Goal: Transaction & Acquisition: Register for event/course

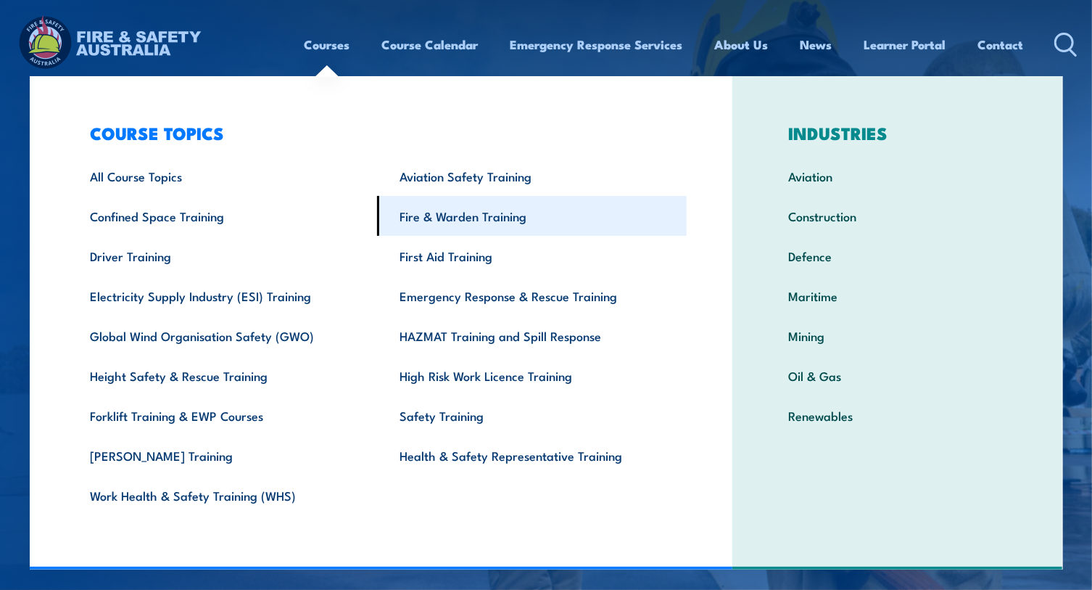
click at [438, 218] on link "Fire & Warden Training" at bounding box center [532, 216] width 310 height 40
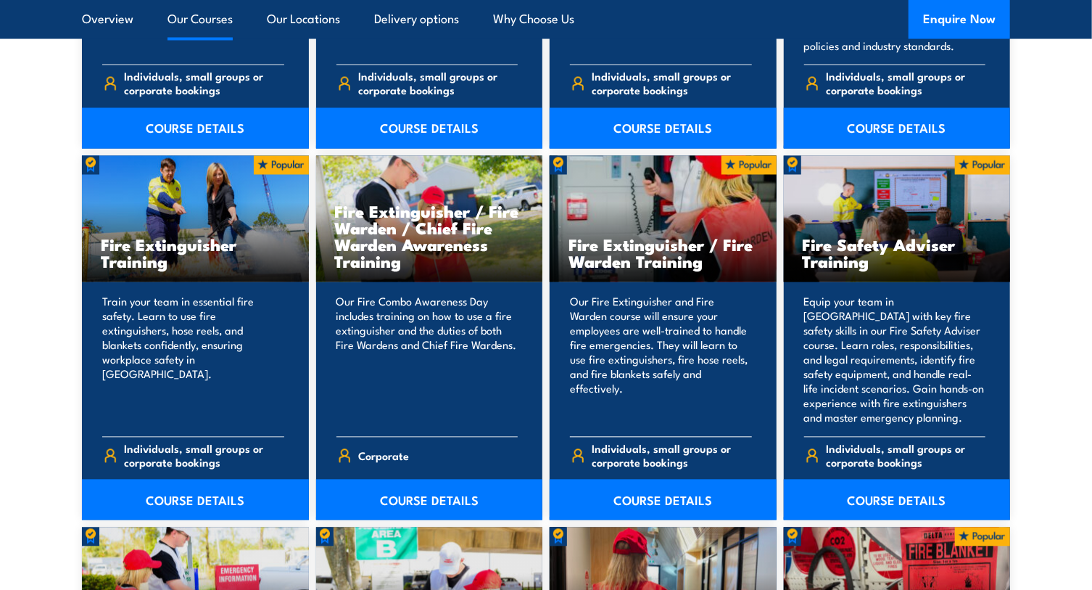
scroll to position [1451, 0]
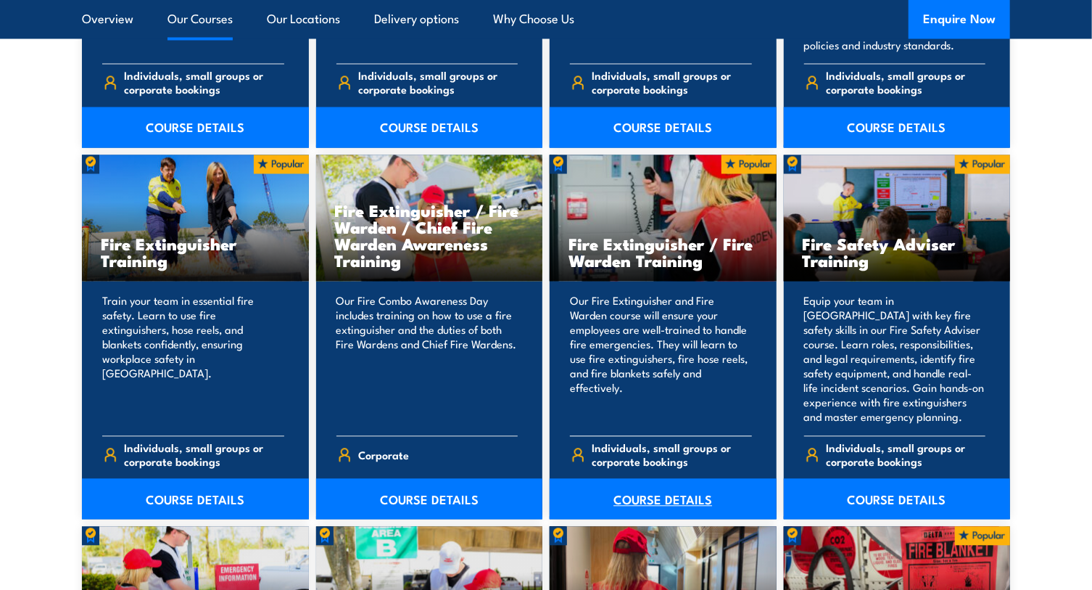
click at [660, 503] on link "COURSE DETAILS" at bounding box center [663, 499] width 227 height 41
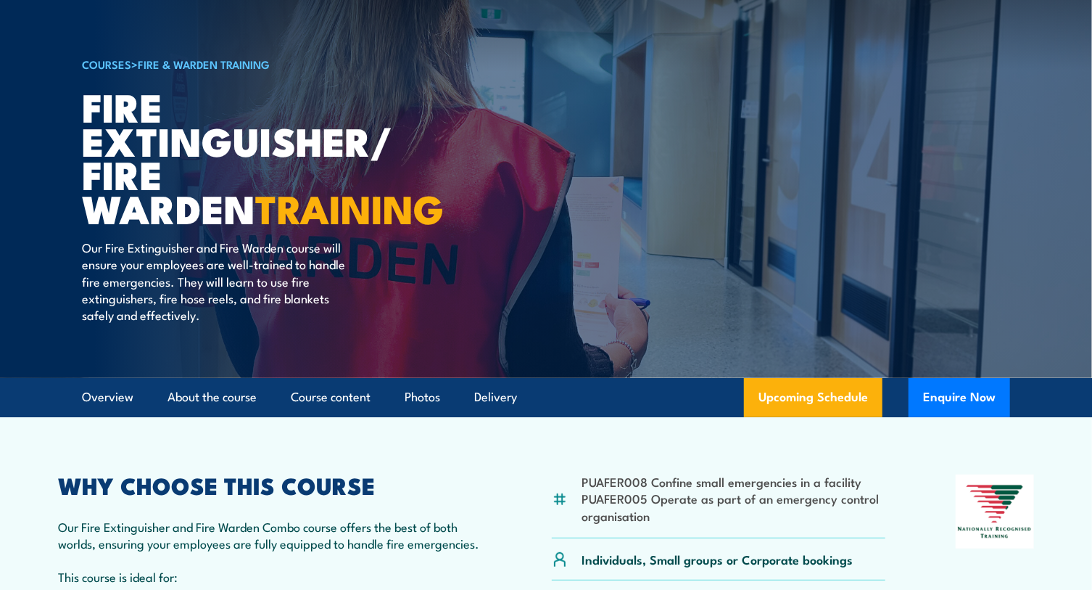
scroll to position [329, 0]
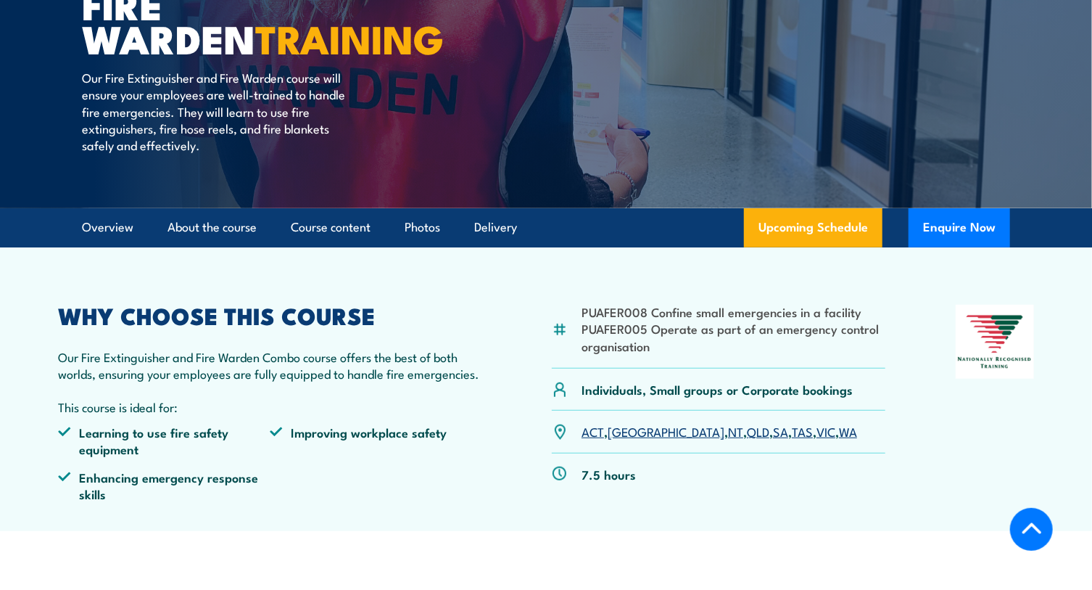
click at [728, 434] on link "NT" at bounding box center [735, 430] width 15 height 17
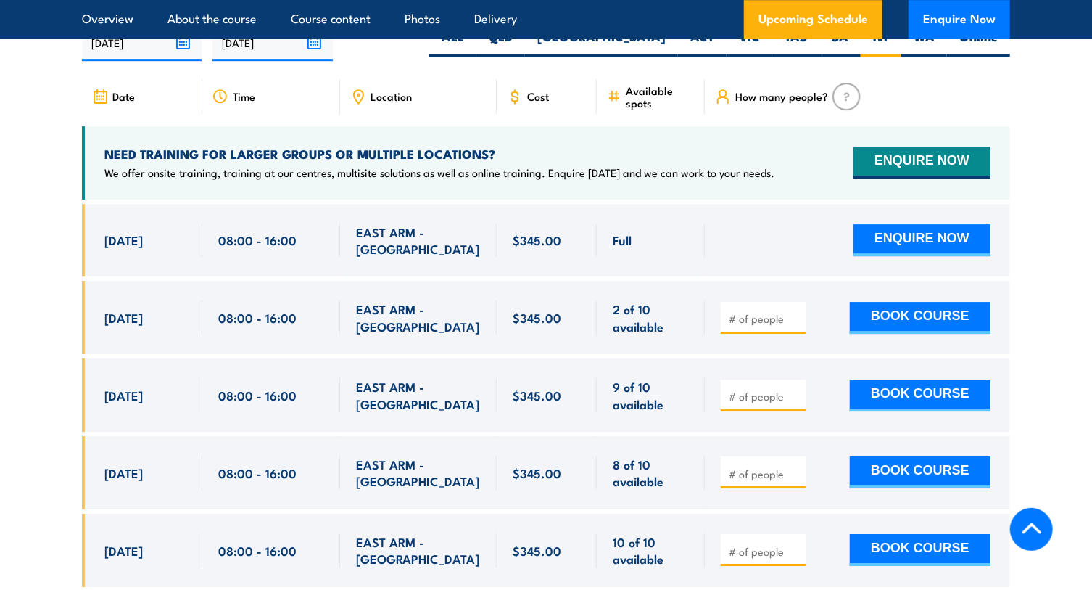
scroll to position [2447, 0]
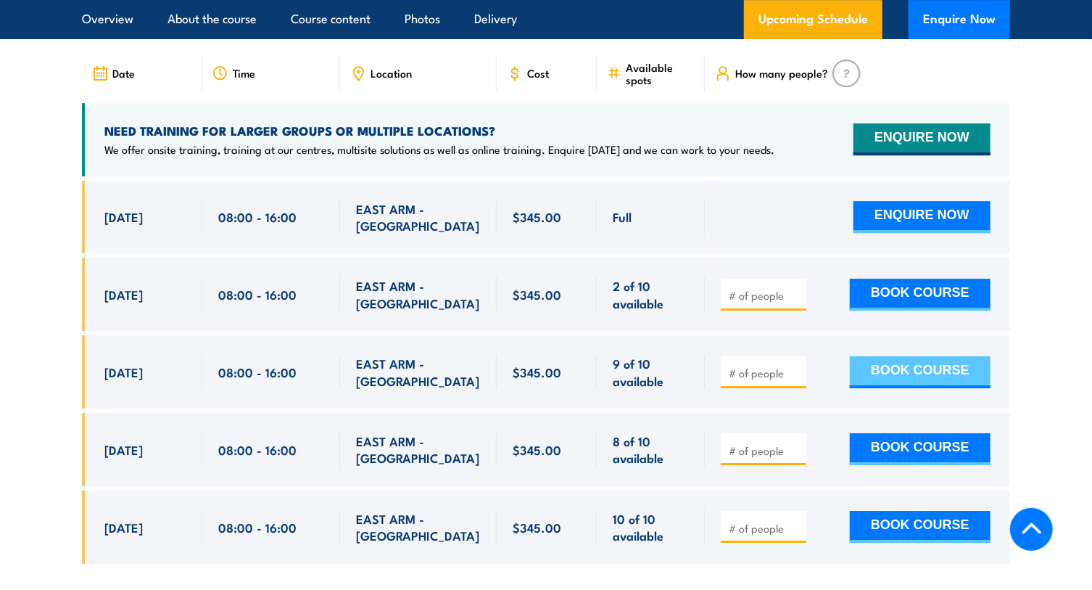
click at [886, 356] on button "BOOK COURSE" at bounding box center [920, 372] width 141 height 32
type input "1"
click at [796, 366] on input "1" at bounding box center [765, 373] width 73 height 15
click at [904, 356] on button "BOOK COURSE" at bounding box center [920, 372] width 141 height 32
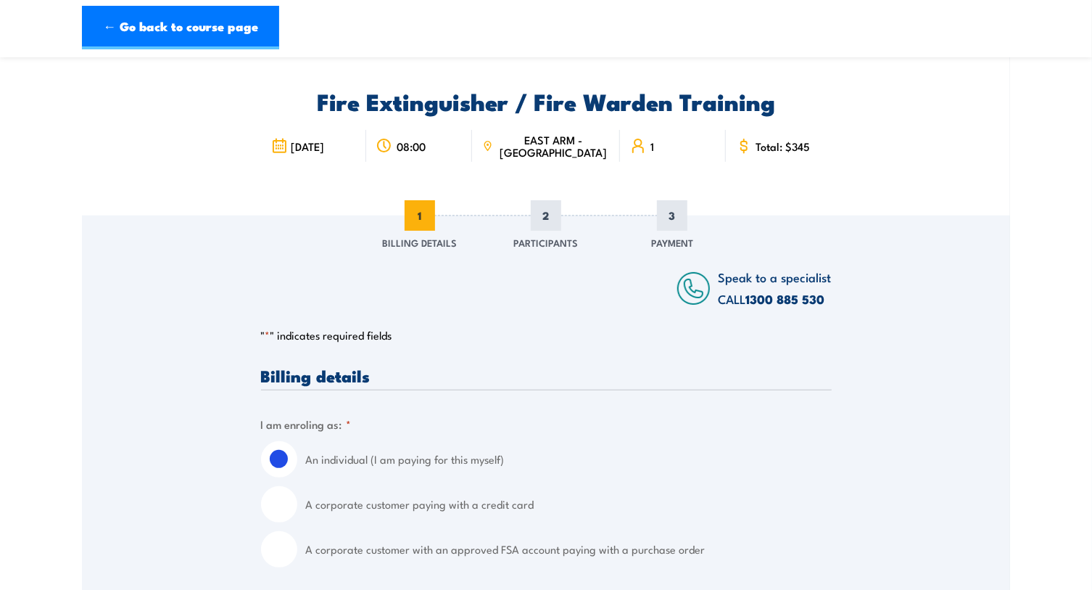
scroll to position [65, 0]
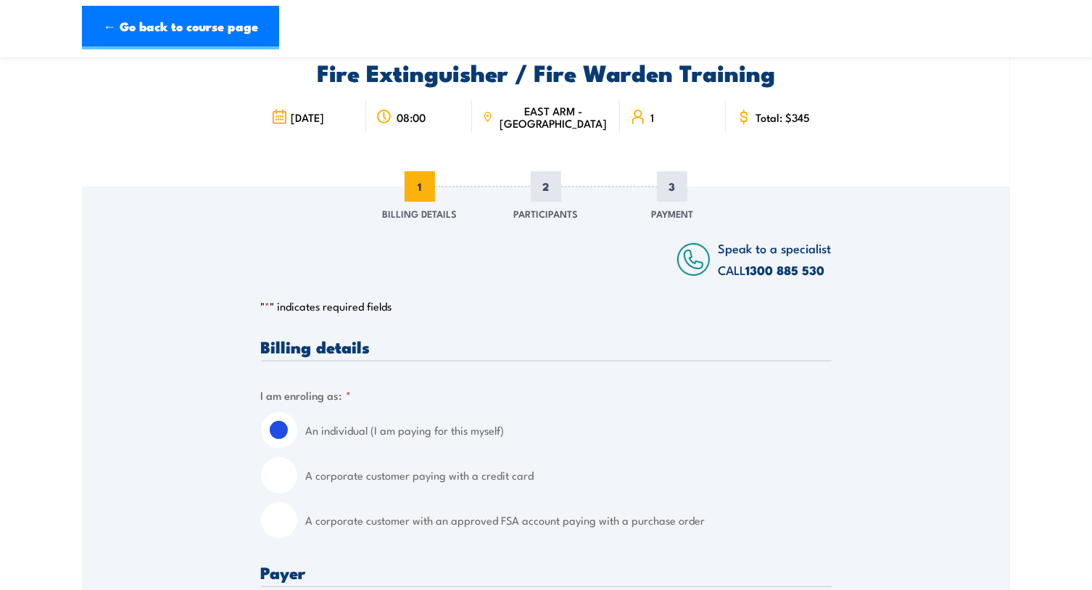
click at [274, 526] on input "A corporate customer with an approved FSA account paying with a purchase order" at bounding box center [279, 520] width 36 height 36
radio input "true"
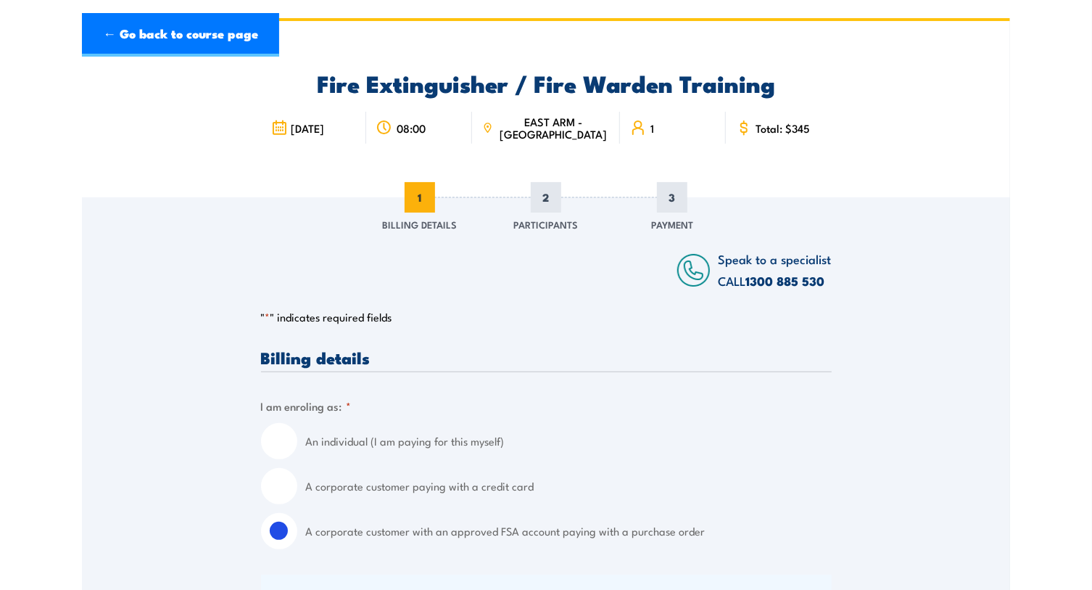
scroll to position [0, 0]
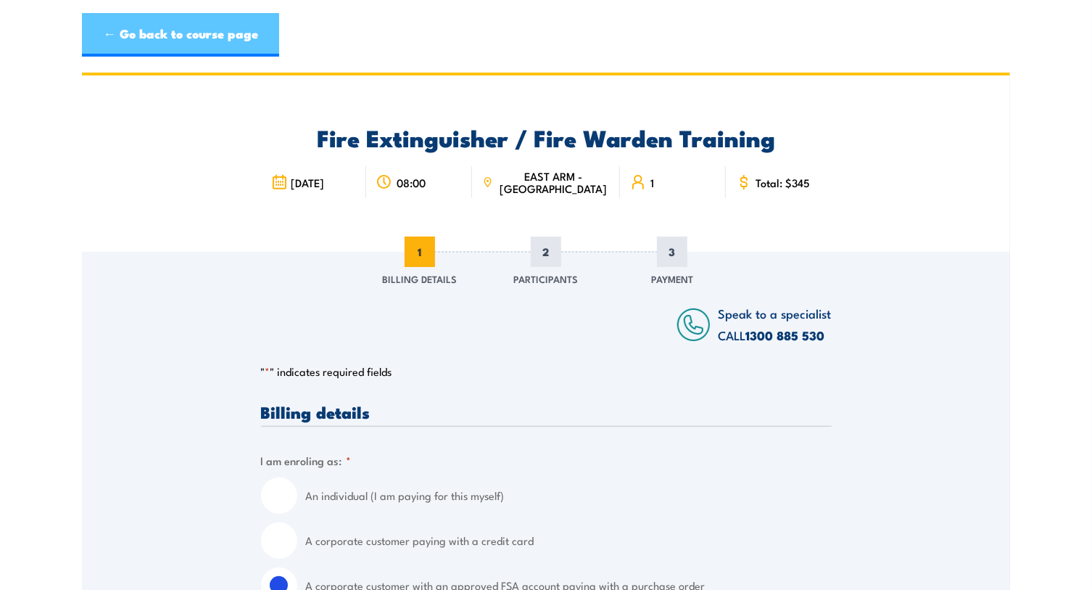
click at [132, 31] on link "← Go back to course page" at bounding box center [180, 35] width 197 height 44
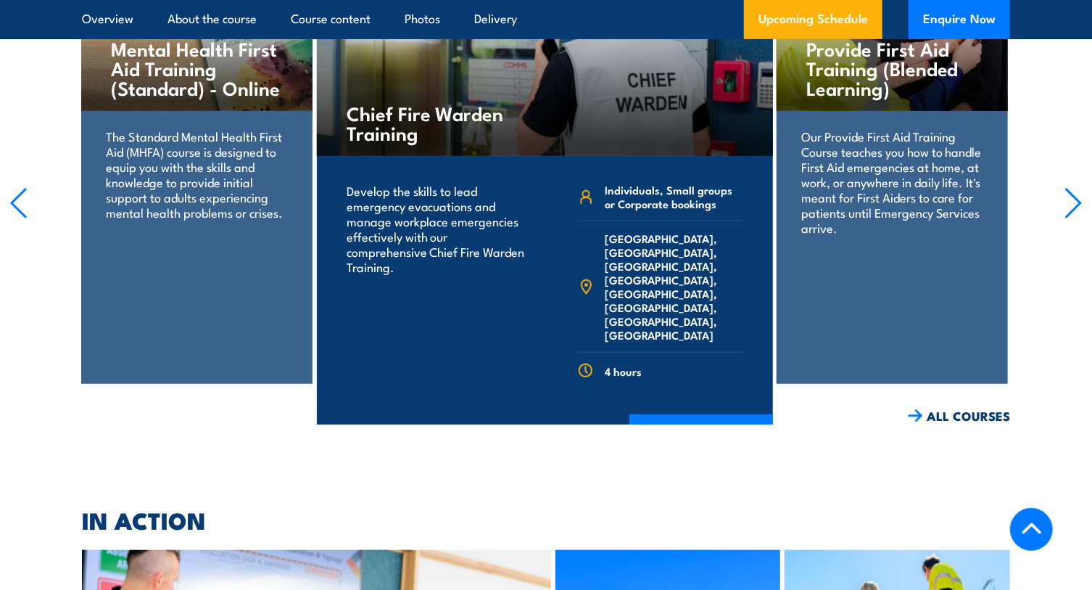
scroll to position [6404, 0]
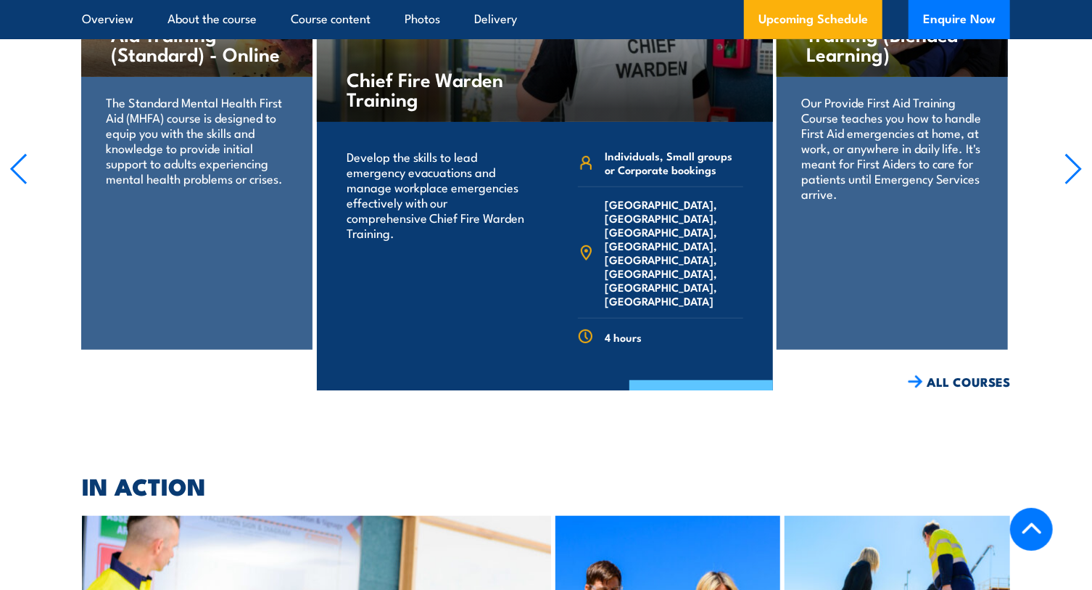
click at [670, 380] on link "COURSE DETAILS" at bounding box center [702, 399] width 144 height 38
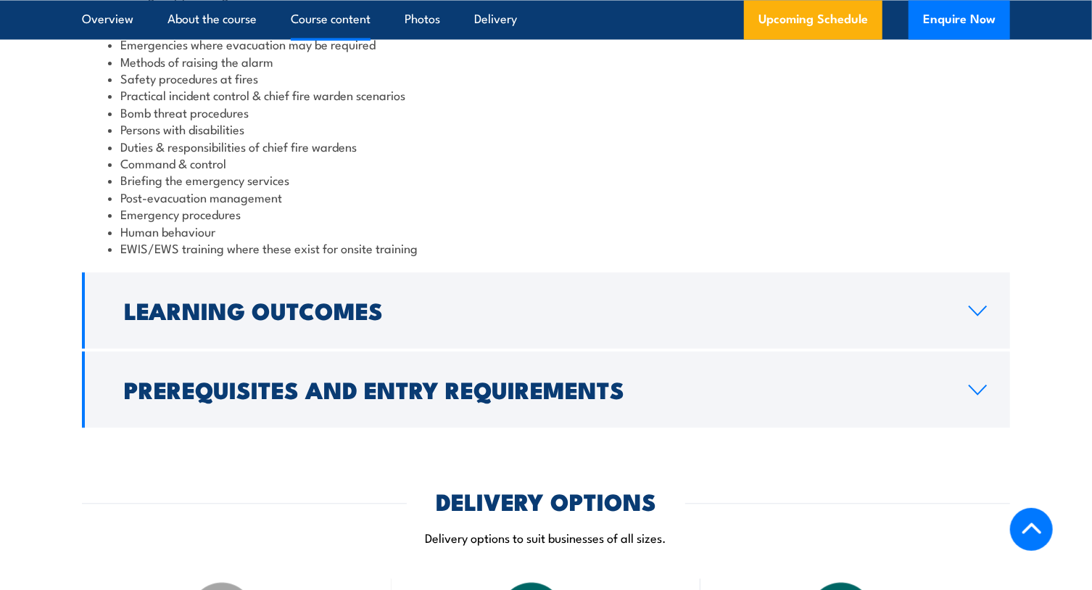
scroll to position [1648, 0]
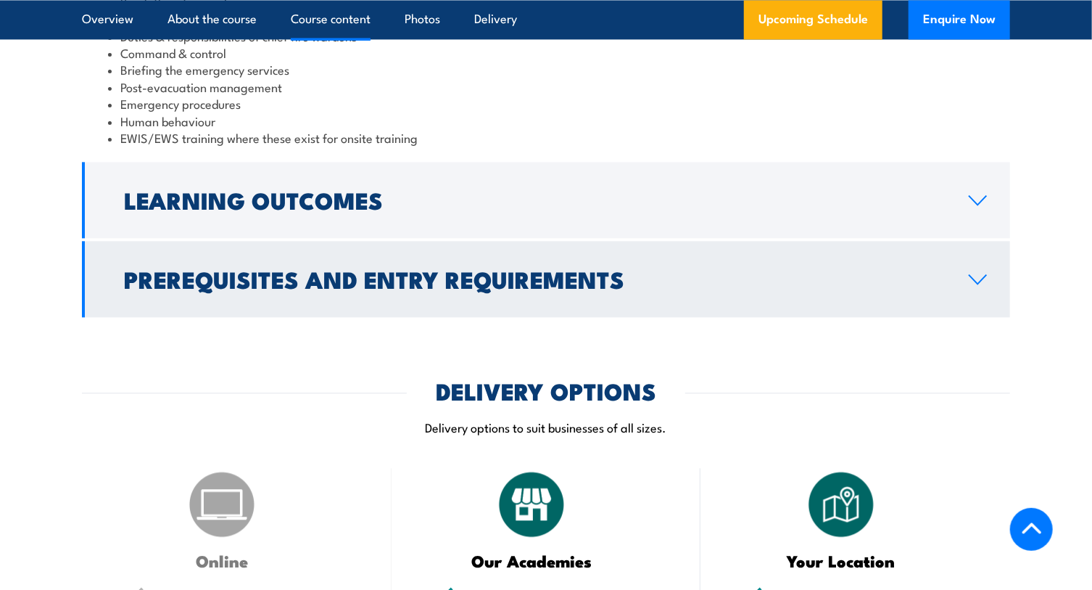
click at [454, 279] on h2 "Prerequisites and Entry Requirements" at bounding box center [535, 278] width 822 height 20
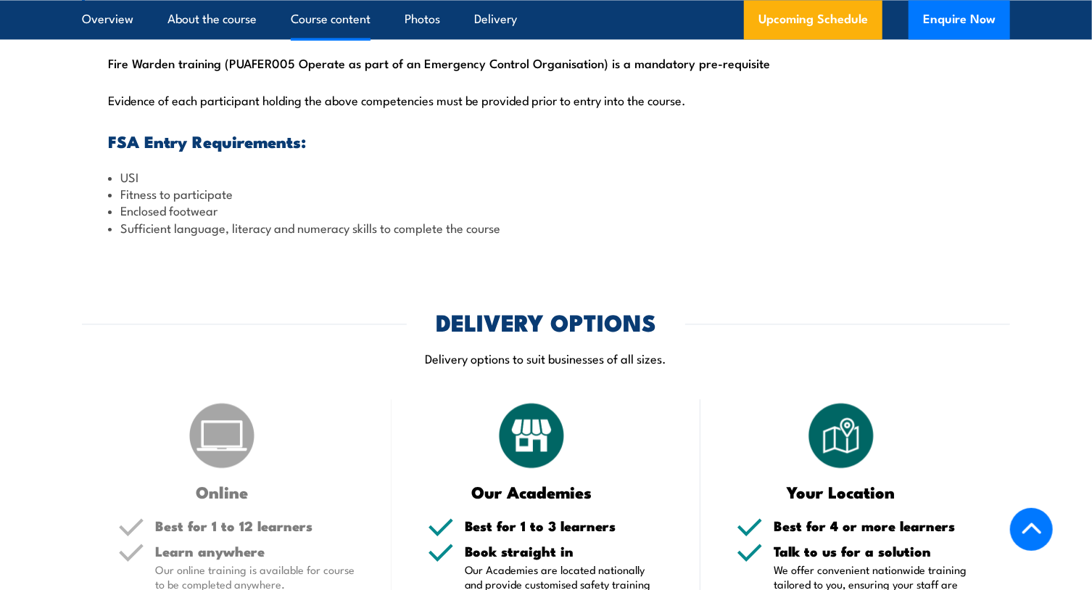
scroll to position [1499, 0]
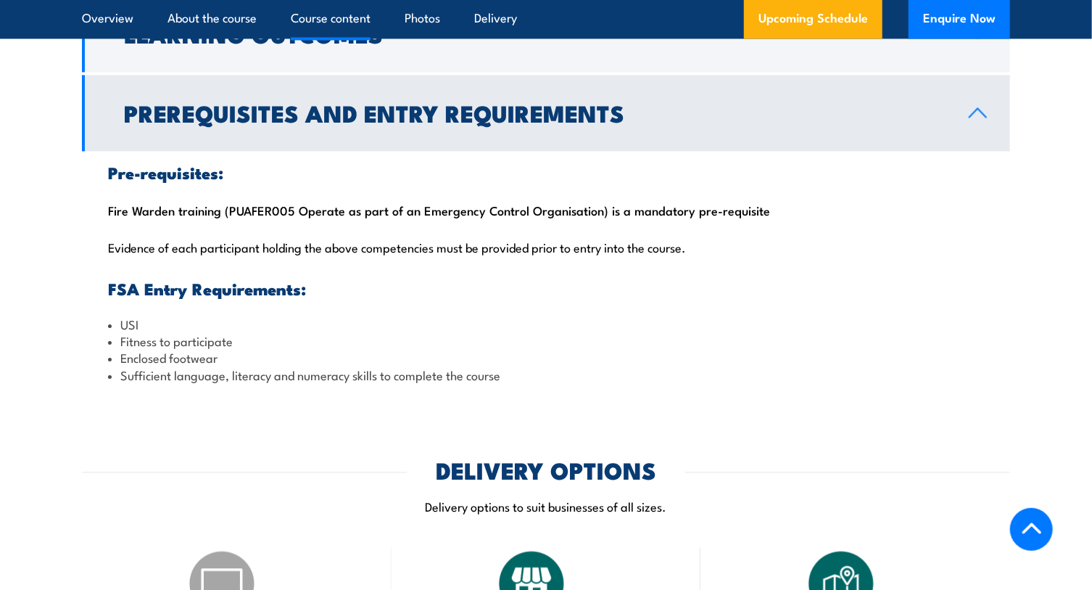
click at [975, 102] on link "Prerequisites and Entry Requirements" at bounding box center [546, 113] width 929 height 76
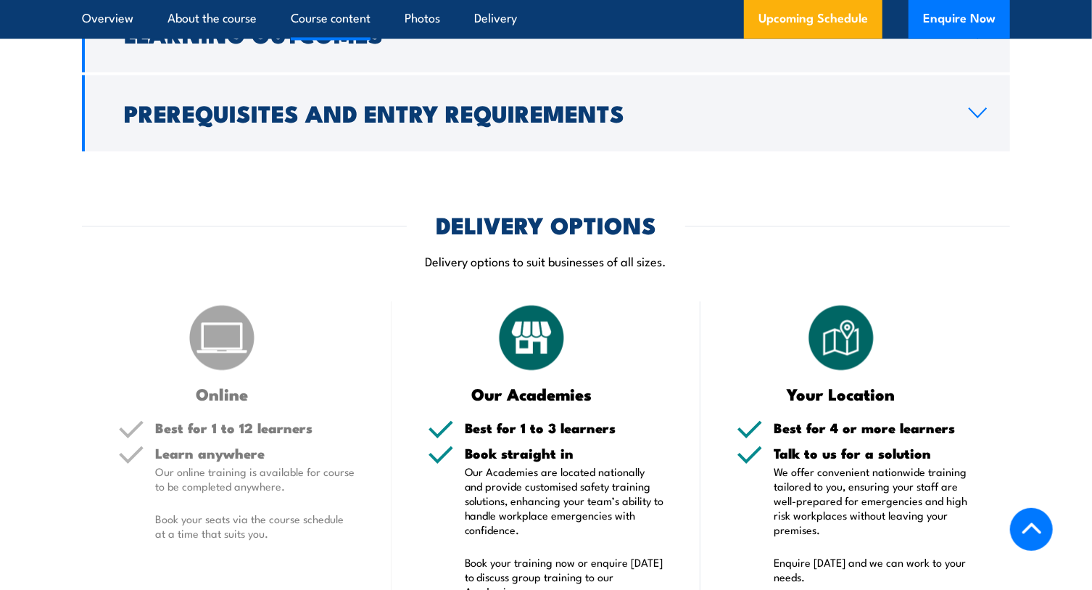
scroll to position [1367, 0]
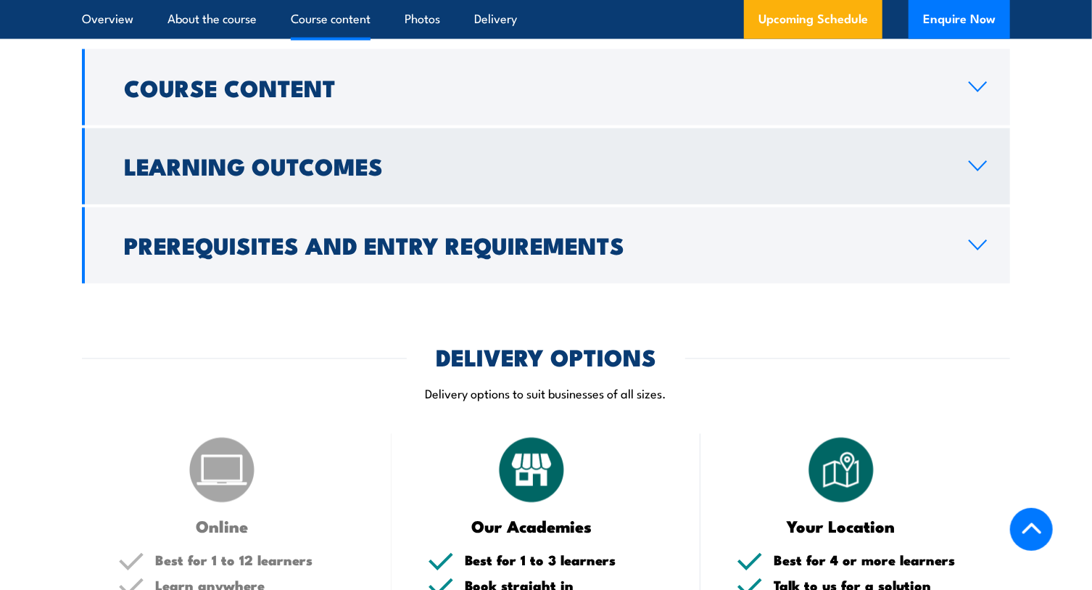
click at [432, 162] on h2 "Learning Outcomes" at bounding box center [535, 166] width 822 height 20
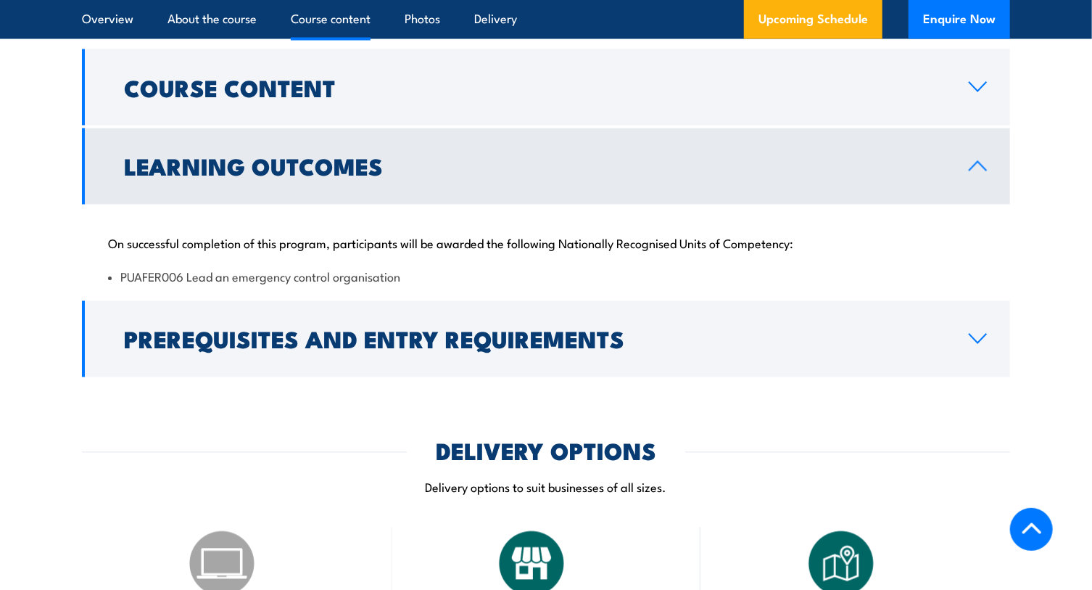
click at [432, 162] on h2 "Learning Outcomes" at bounding box center [535, 166] width 822 height 20
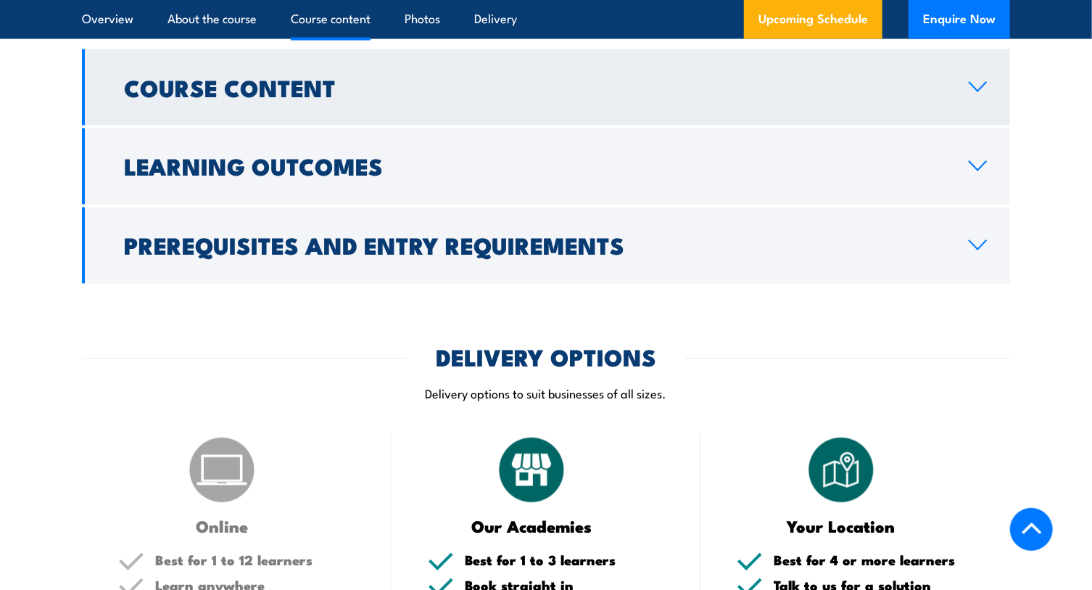
click at [384, 104] on link "Course Content" at bounding box center [546, 87] width 929 height 76
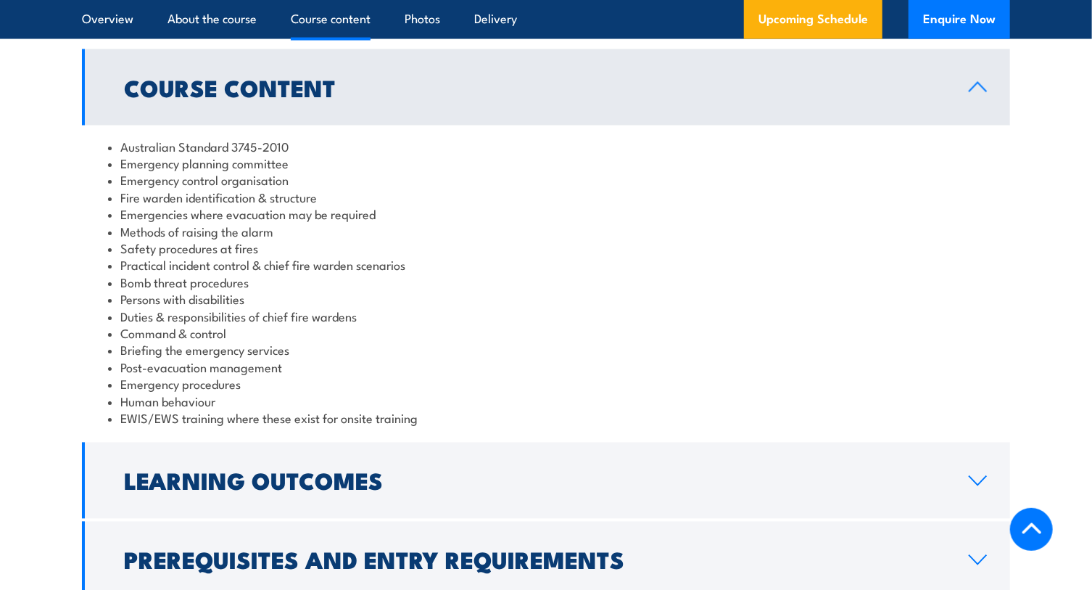
click at [384, 104] on link "Course Content" at bounding box center [546, 87] width 929 height 76
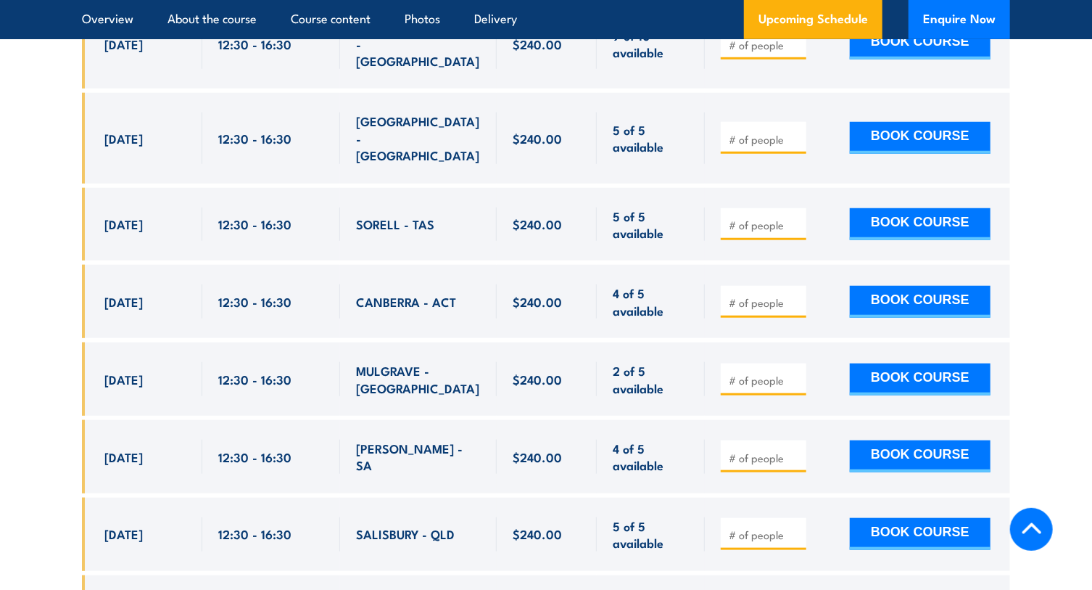
scroll to position [3808, 0]
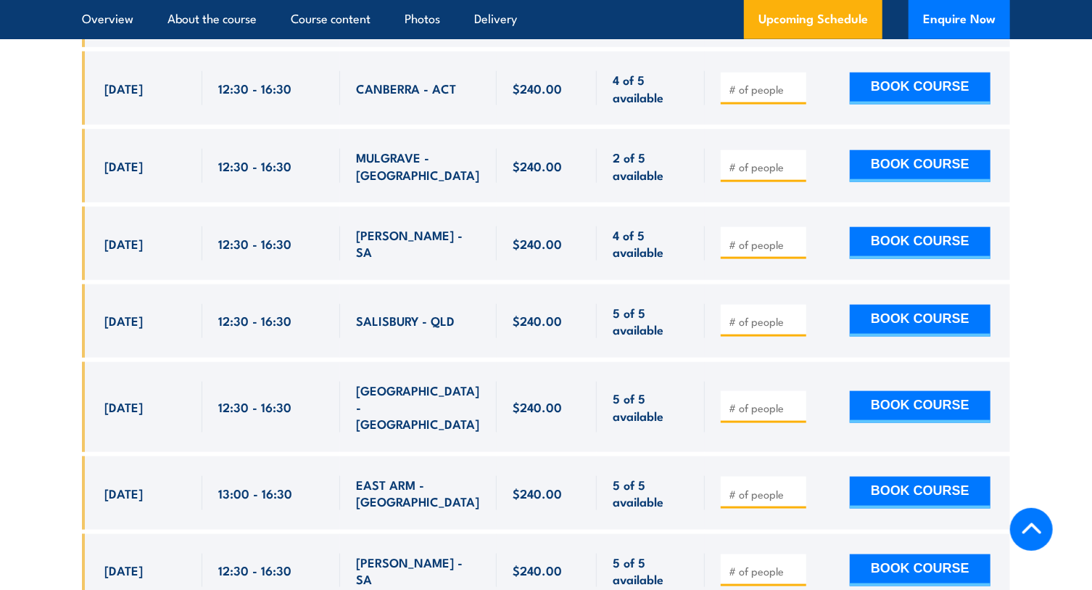
click at [1029, 527] on icon at bounding box center [1031, 527] width 19 height 11
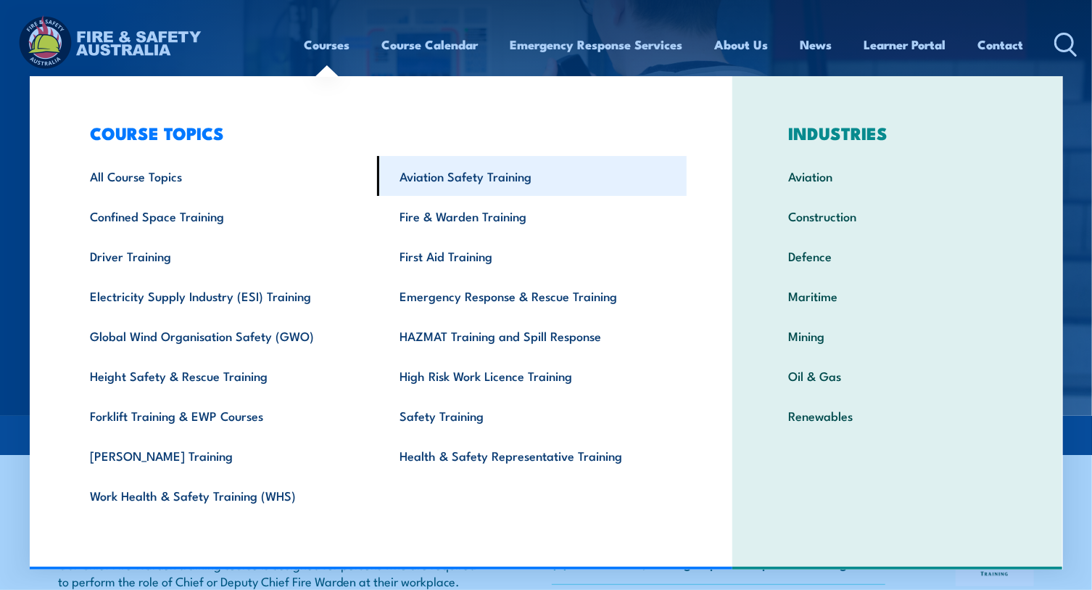
click at [441, 178] on link "Aviation Safety Training" at bounding box center [532, 176] width 310 height 40
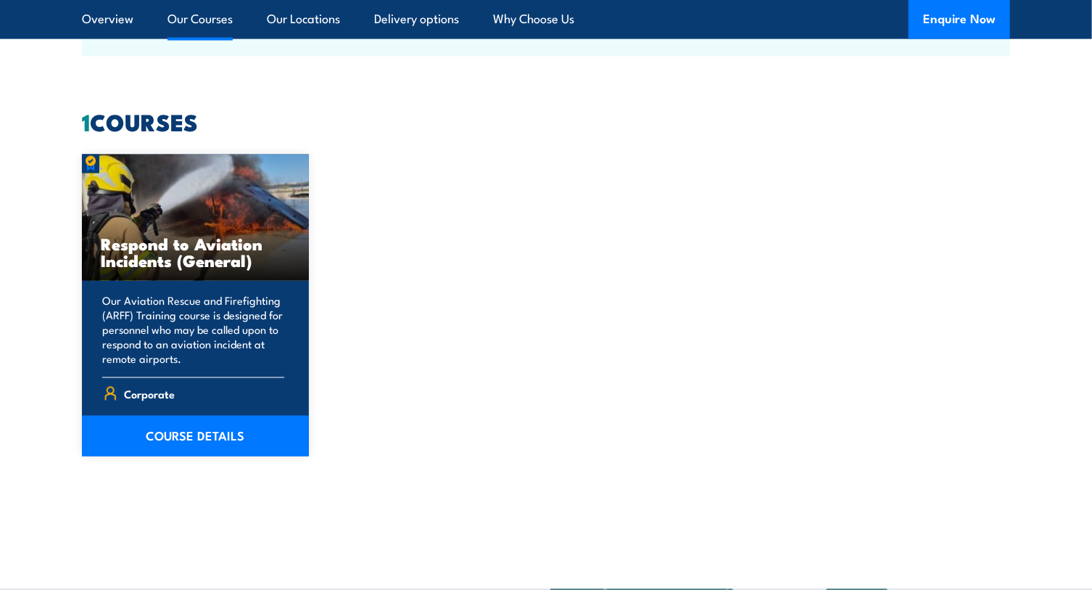
scroll to position [1121, 0]
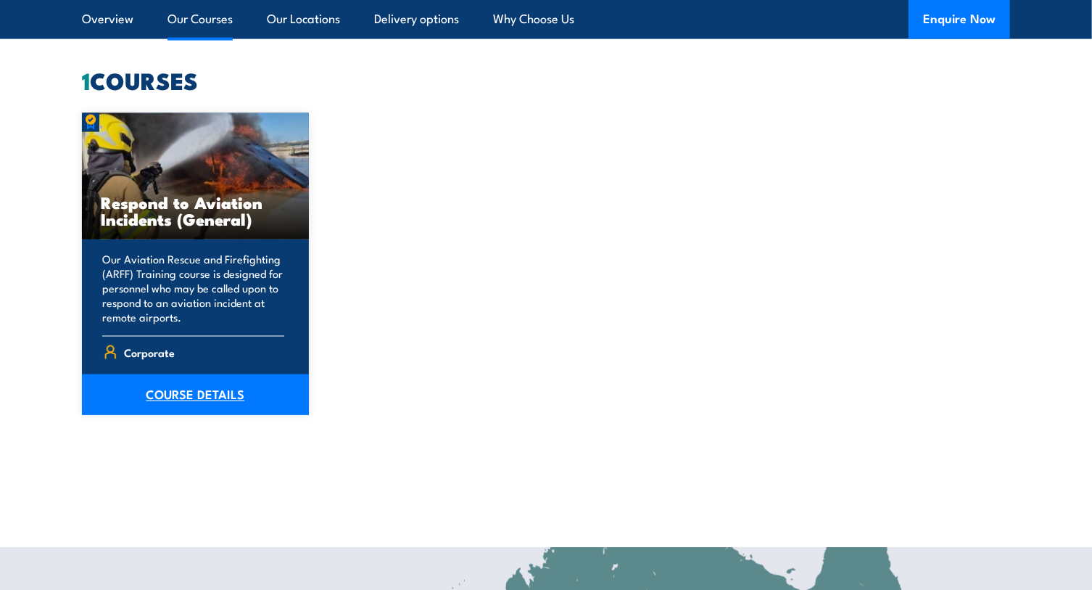
click at [217, 392] on link "COURSE DETAILS" at bounding box center [195, 394] width 227 height 41
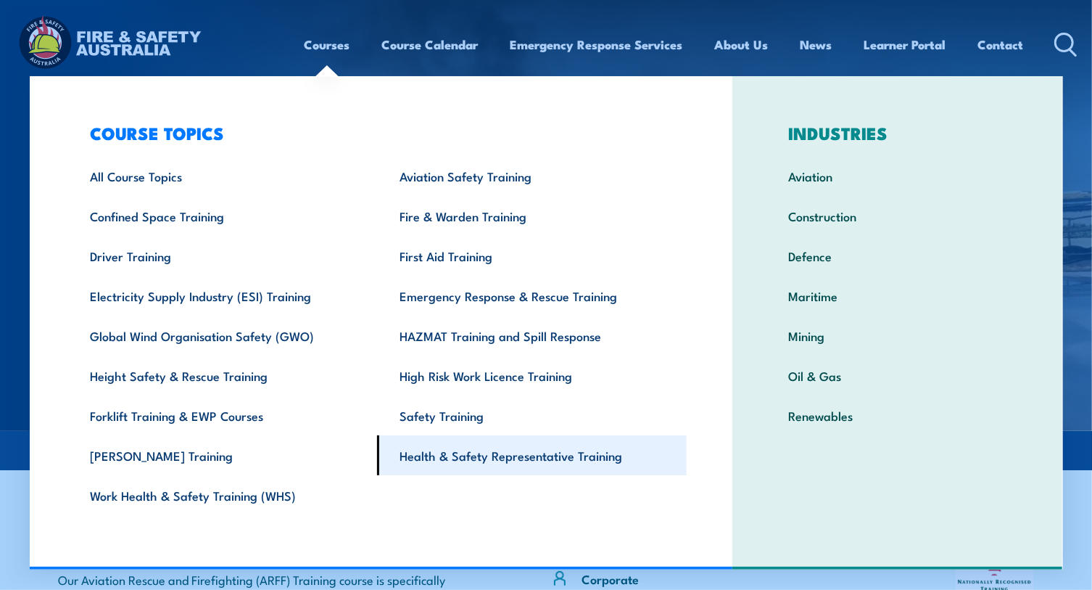
click at [438, 456] on link "Health & Safety Representative Training" at bounding box center [532, 455] width 310 height 40
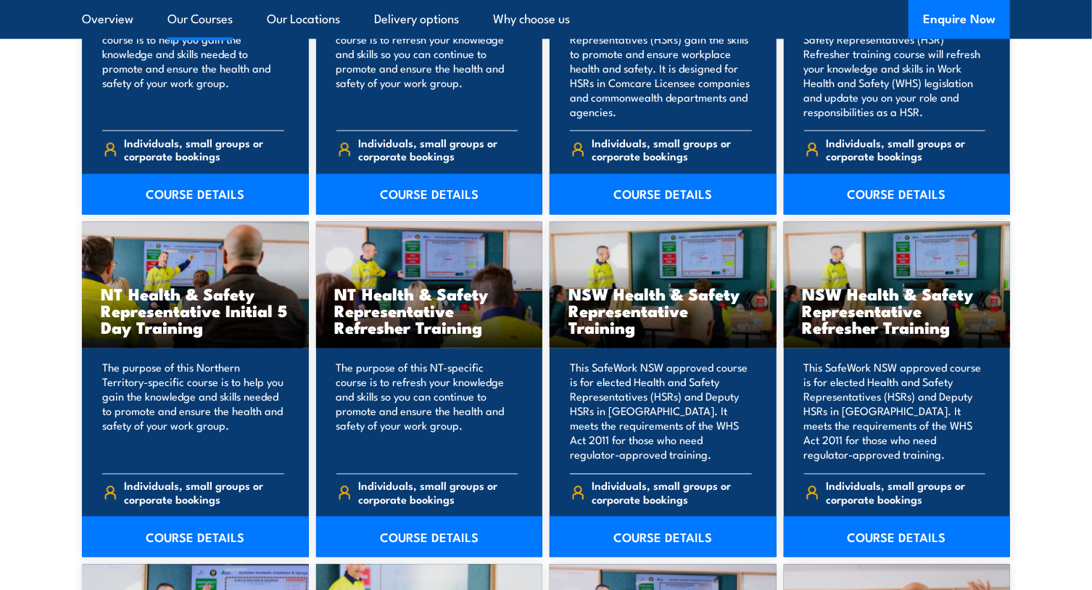
scroll to position [1385, 0]
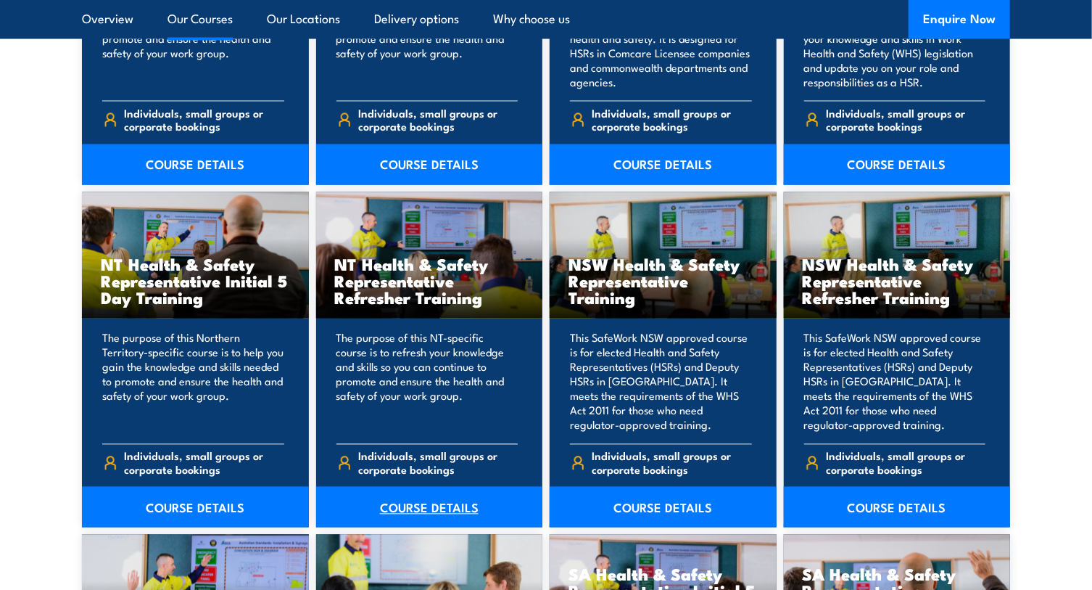
click at [399, 519] on link "COURSE DETAILS" at bounding box center [429, 507] width 227 height 41
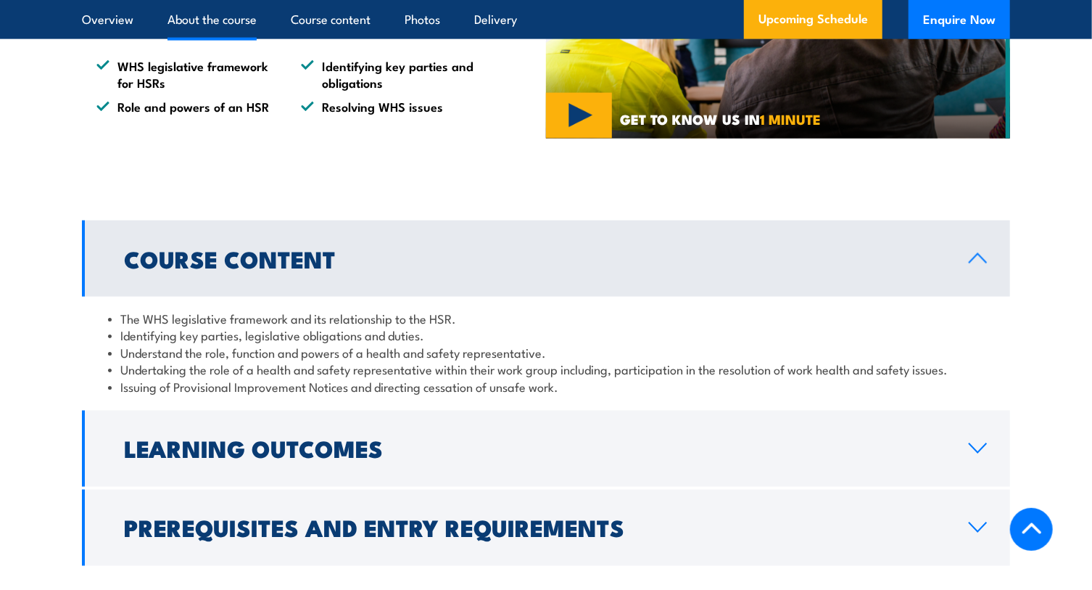
scroll to position [1055, 0]
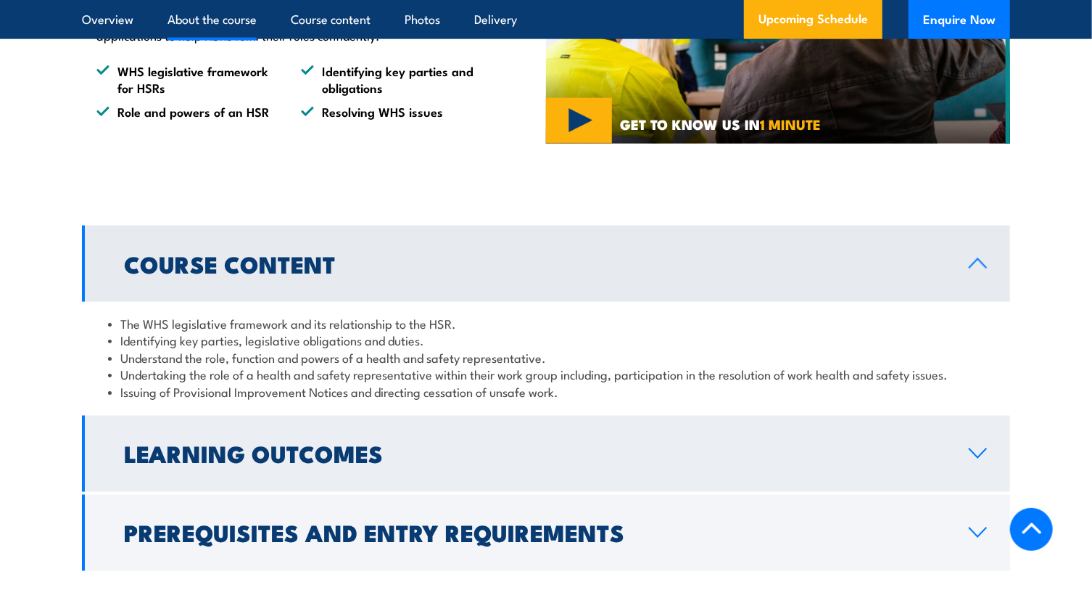
click at [152, 464] on h2 "Learning Outcomes" at bounding box center [535, 453] width 822 height 20
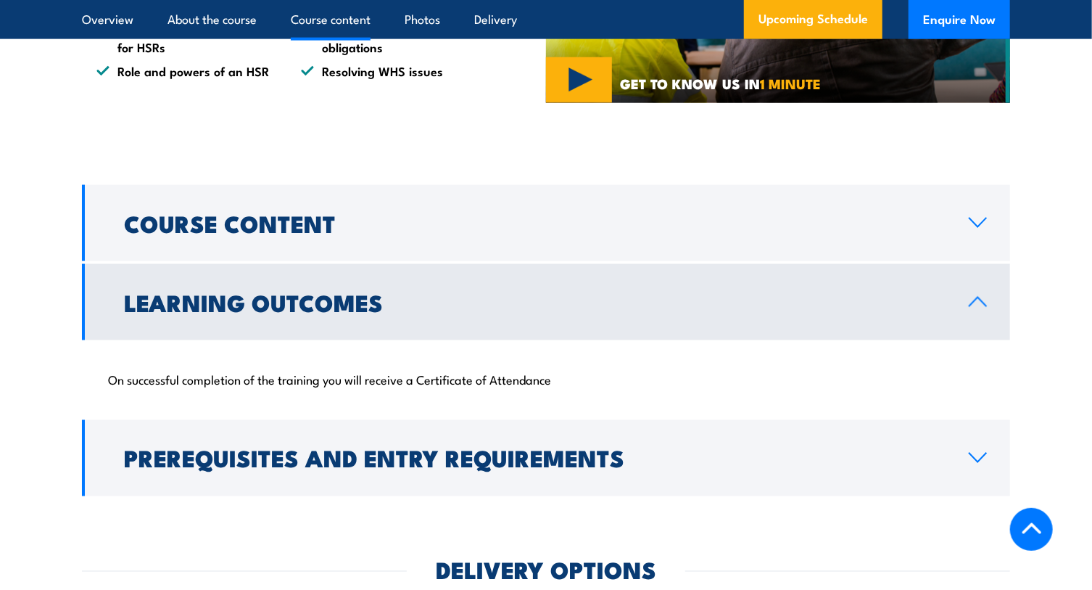
scroll to position [1253, 0]
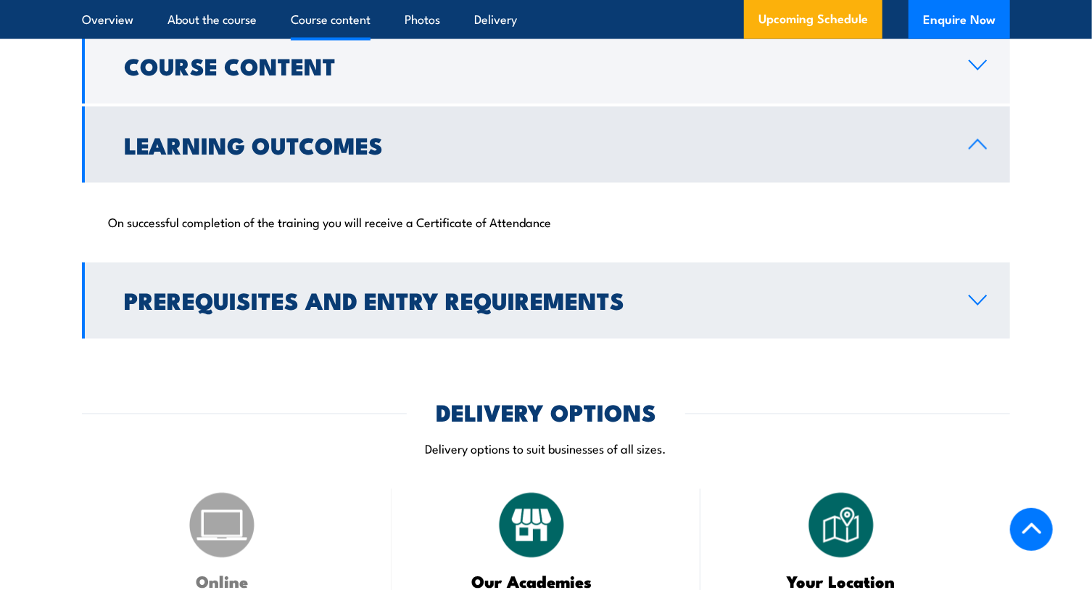
click at [165, 310] on h2 "Prerequisites and Entry Requirements" at bounding box center [535, 300] width 822 height 20
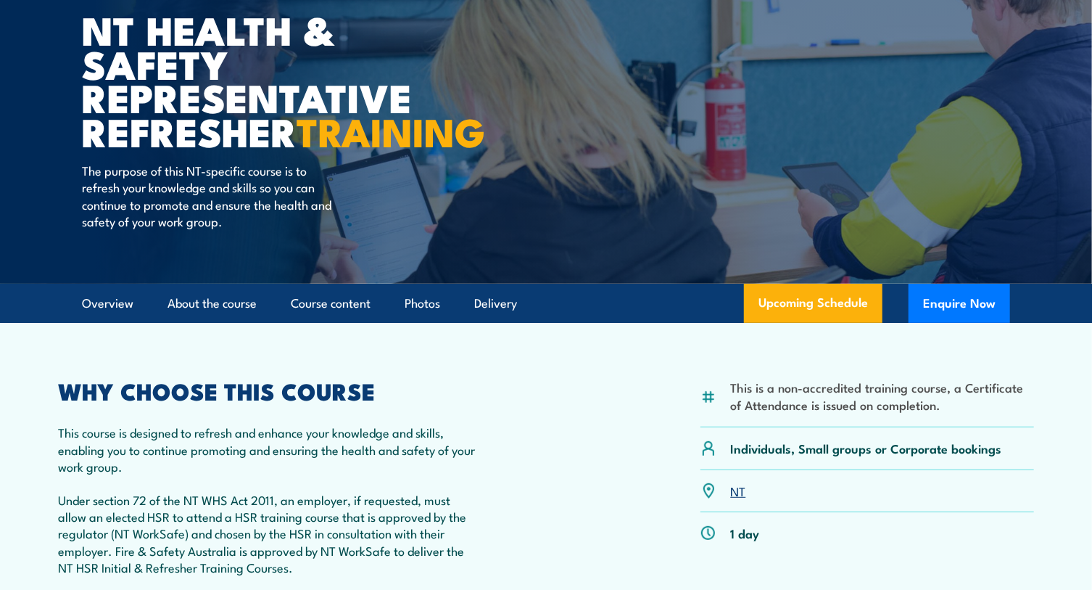
scroll to position [131, 0]
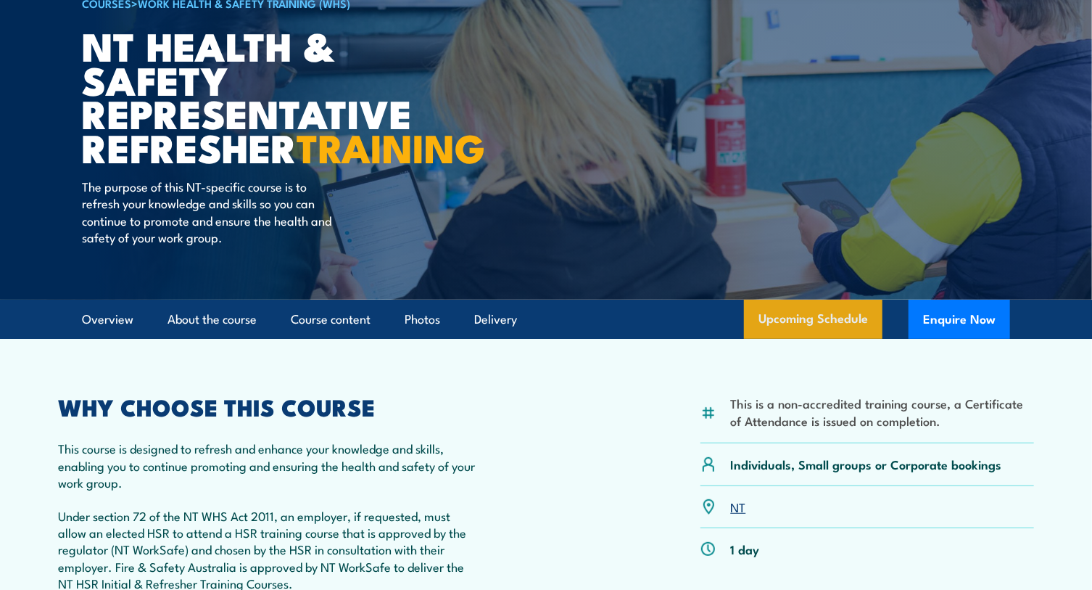
click at [833, 339] on link "Upcoming Schedule" at bounding box center [813, 319] width 139 height 39
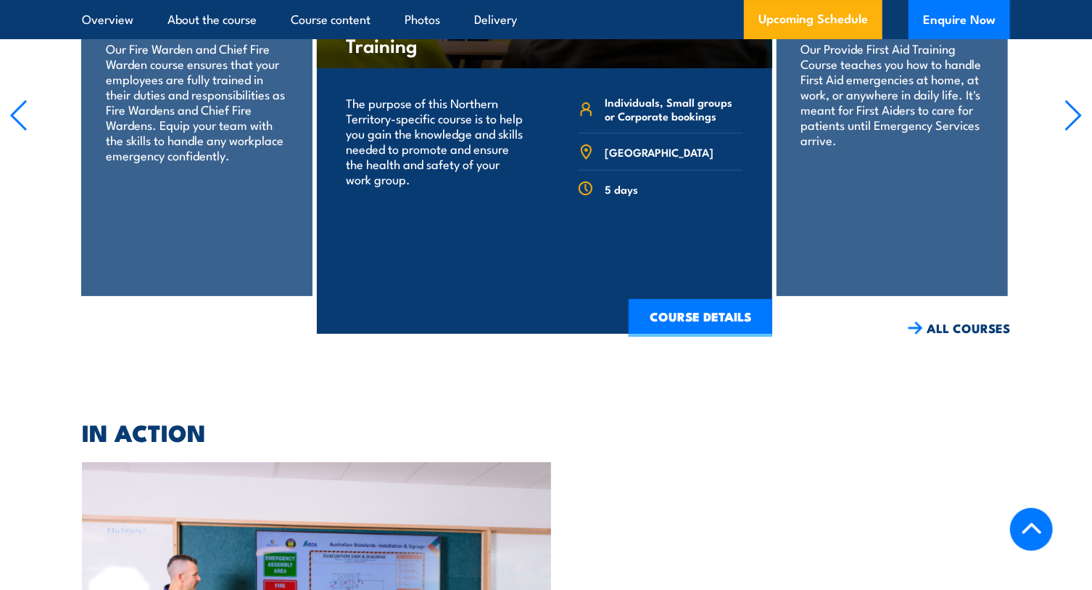
scroll to position [2641, 0]
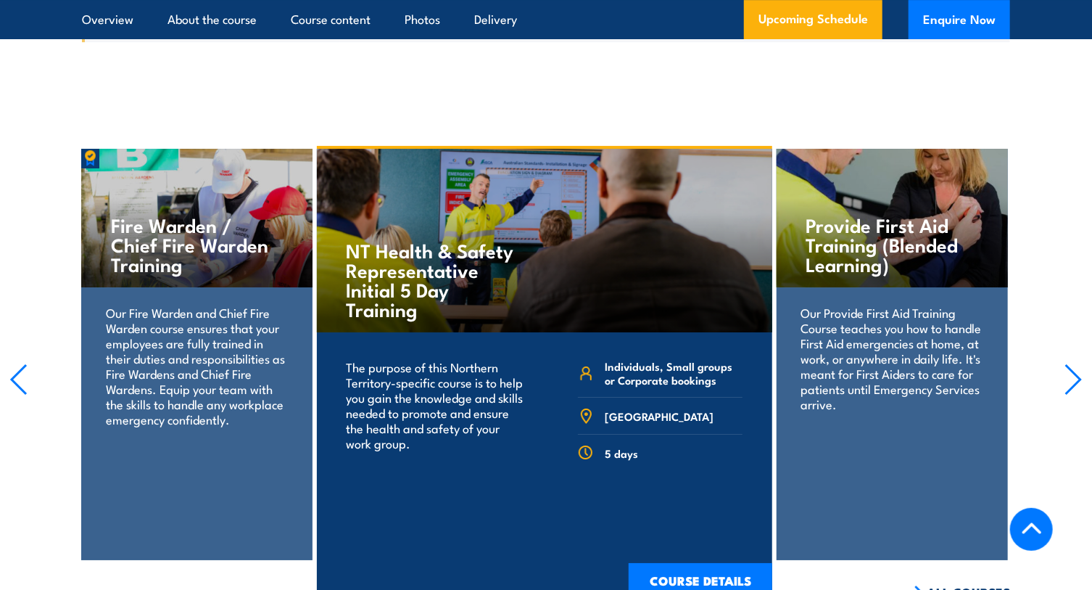
click at [15, 390] on icon "button" at bounding box center [18, 379] width 18 height 32
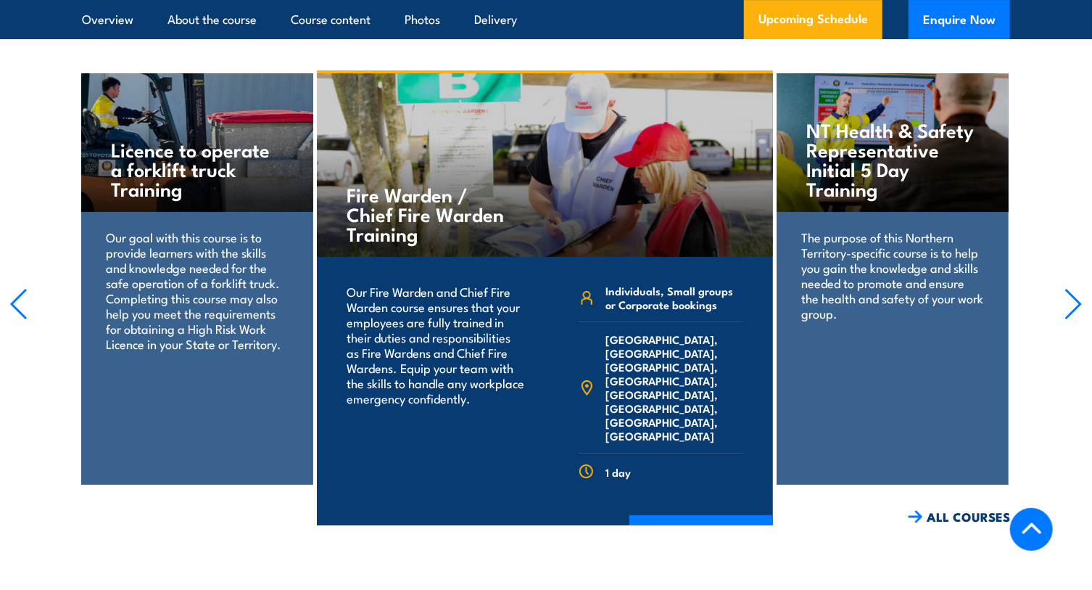
scroll to position [2905, 0]
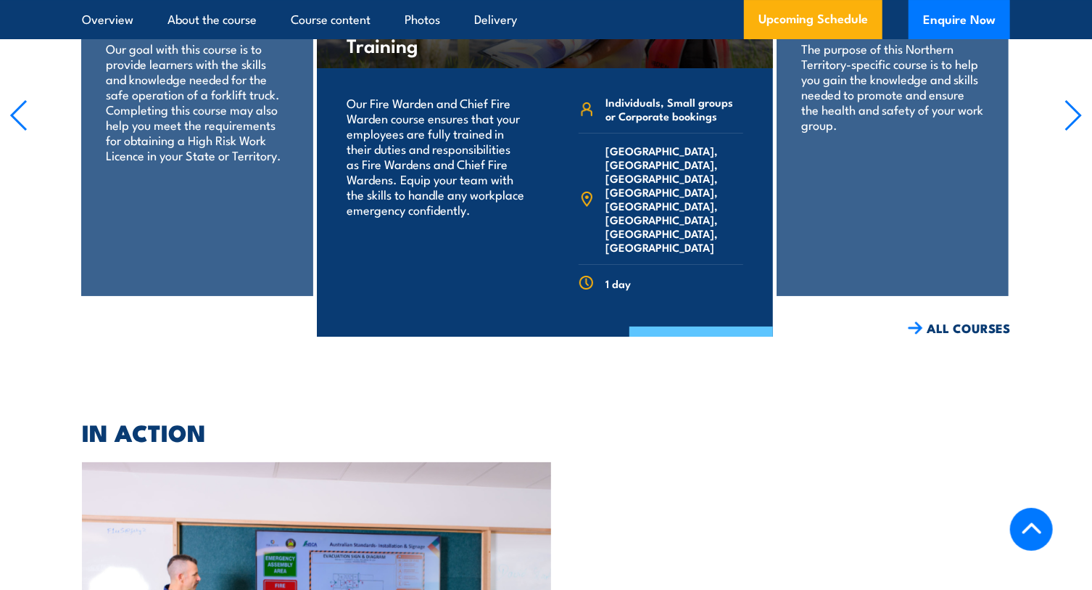
click at [696, 326] on link "COURSE DETAILS" at bounding box center [702, 345] width 144 height 38
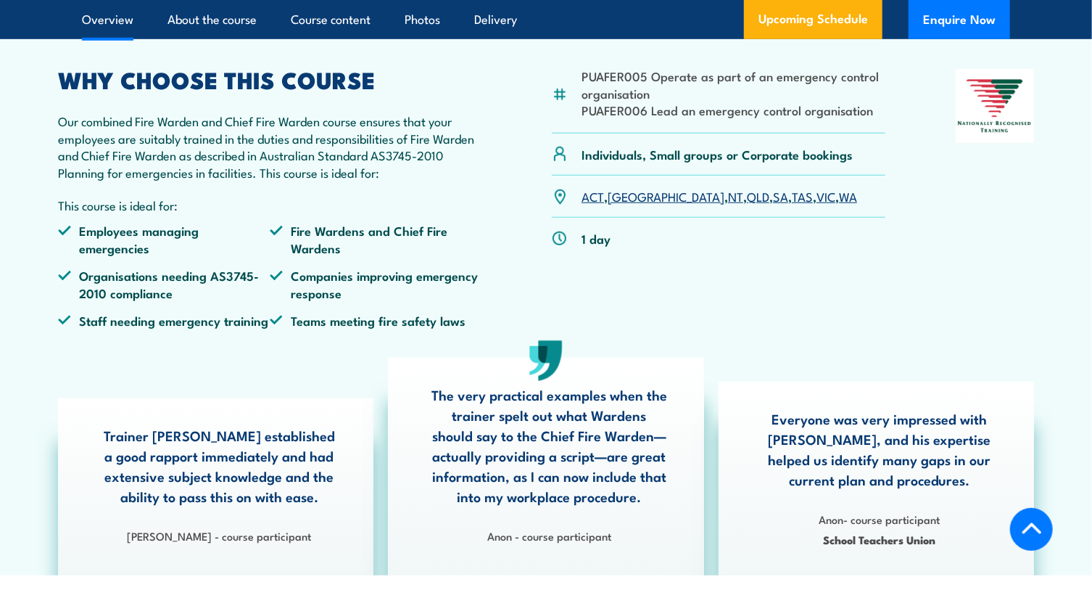
scroll to position [461, 0]
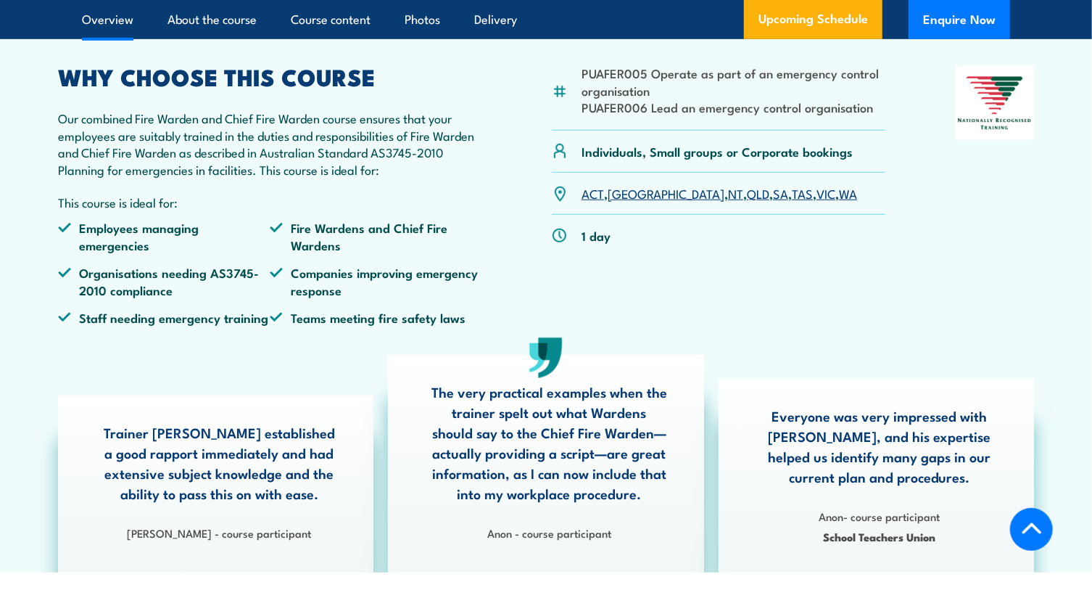
click at [728, 202] on link "NT" at bounding box center [735, 192] width 15 height 17
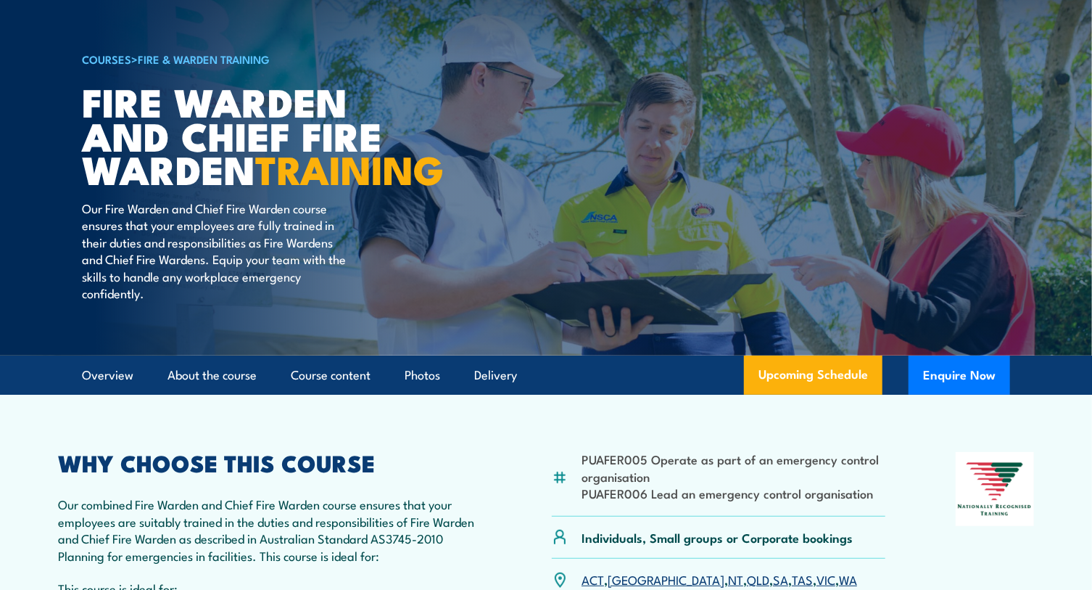
scroll to position [62, 0]
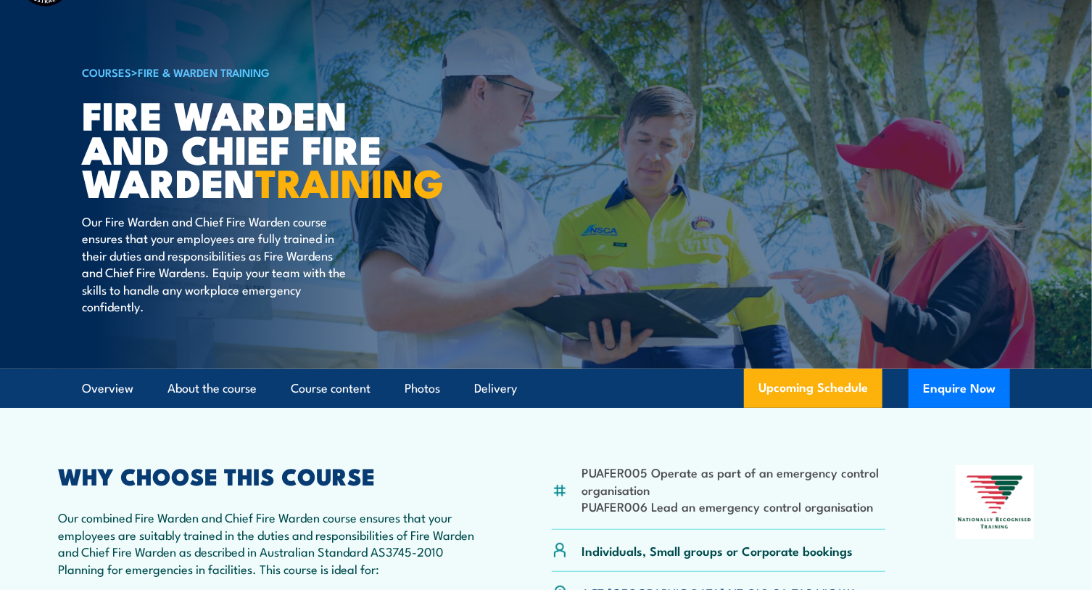
click at [107, 74] on link "COURSES" at bounding box center [106, 72] width 49 height 16
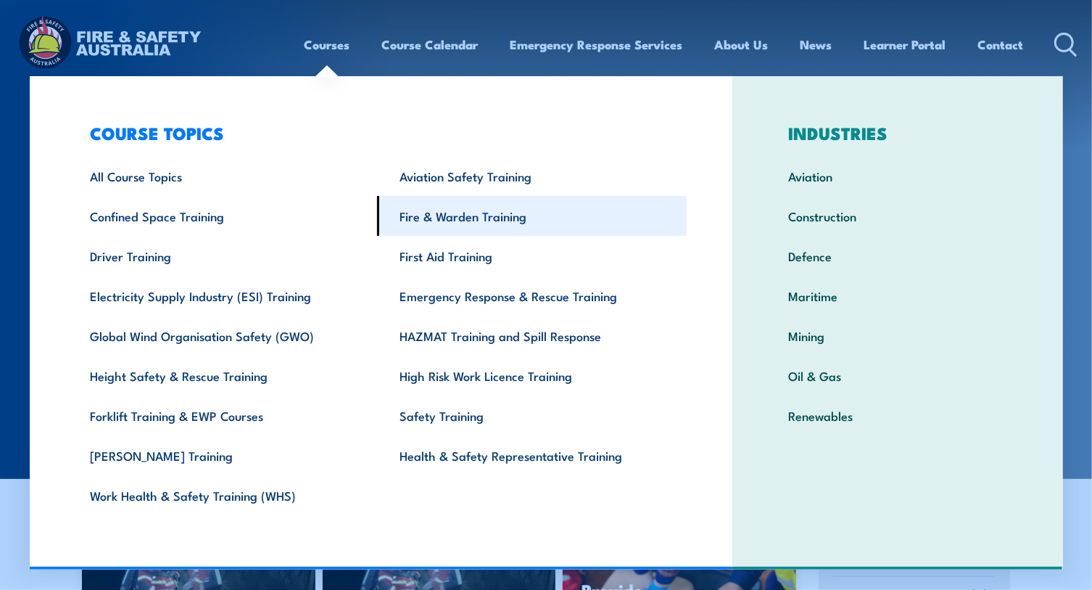
click at [456, 210] on link "Fire & Warden Training" at bounding box center [532, 216] width 310 height 40
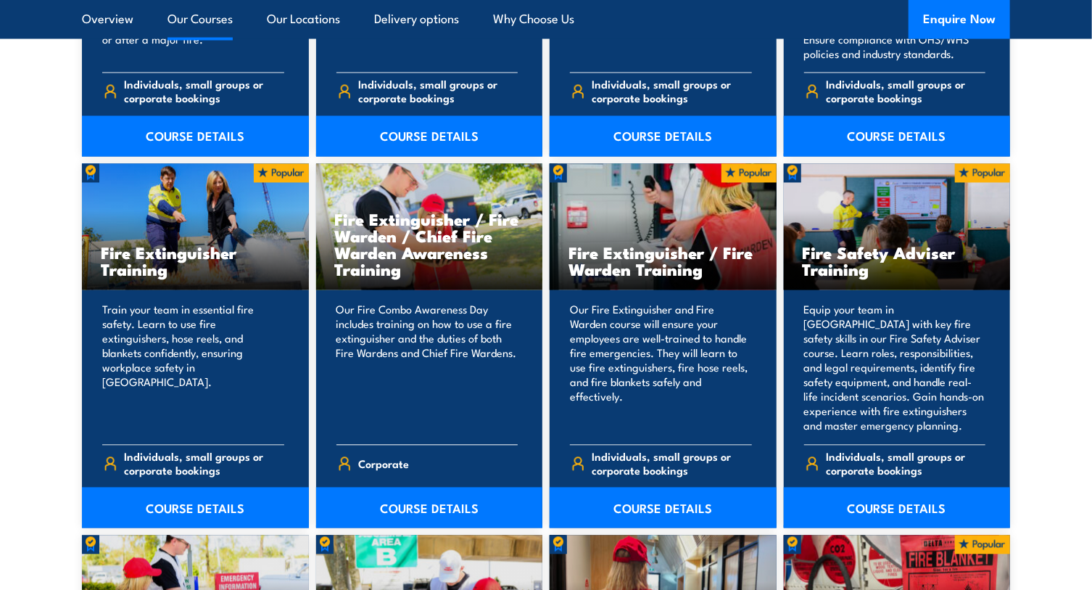
scroll to position [1451, 0]
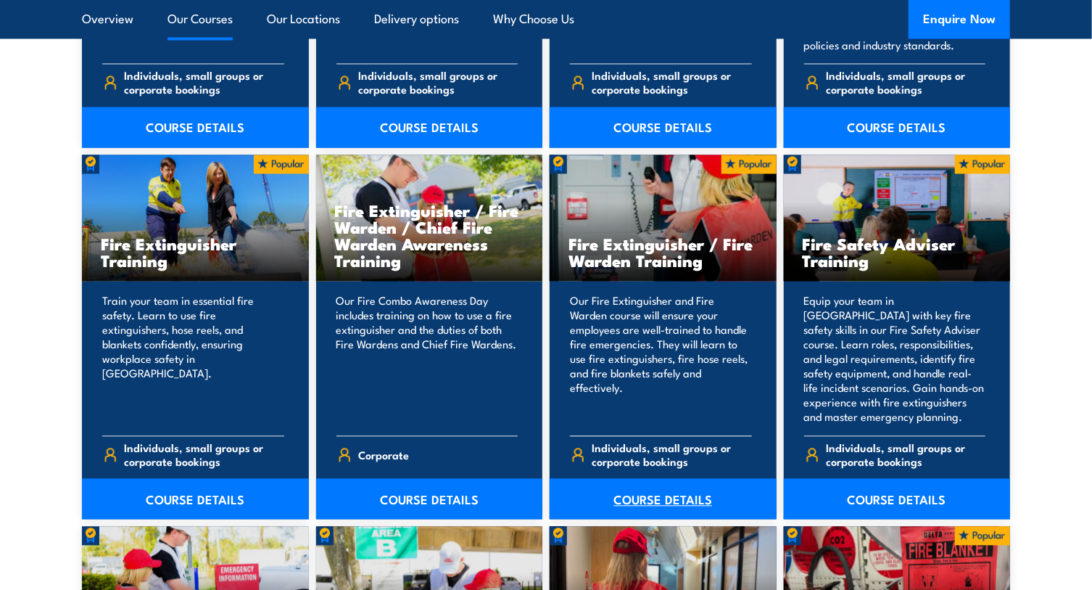
click at [645, 493] on link "COURSE DETAILS" at bounding box center [663, 499] width 227 height 41
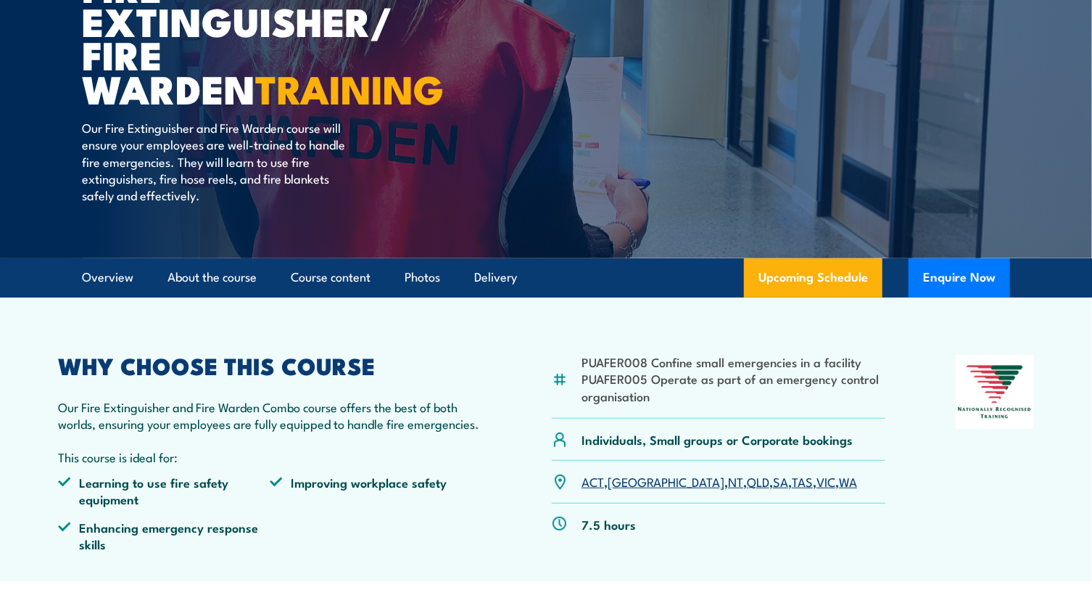
scroll to position [197, 0]
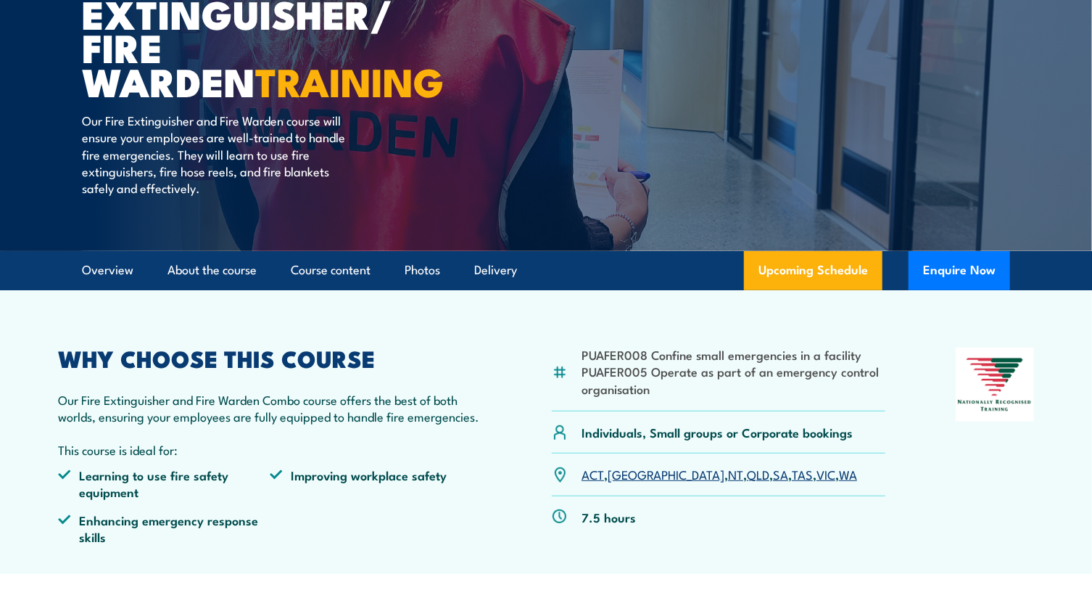
click at [728, 473] on link "NT" at bounding box center [735, 473] width 15 height 17
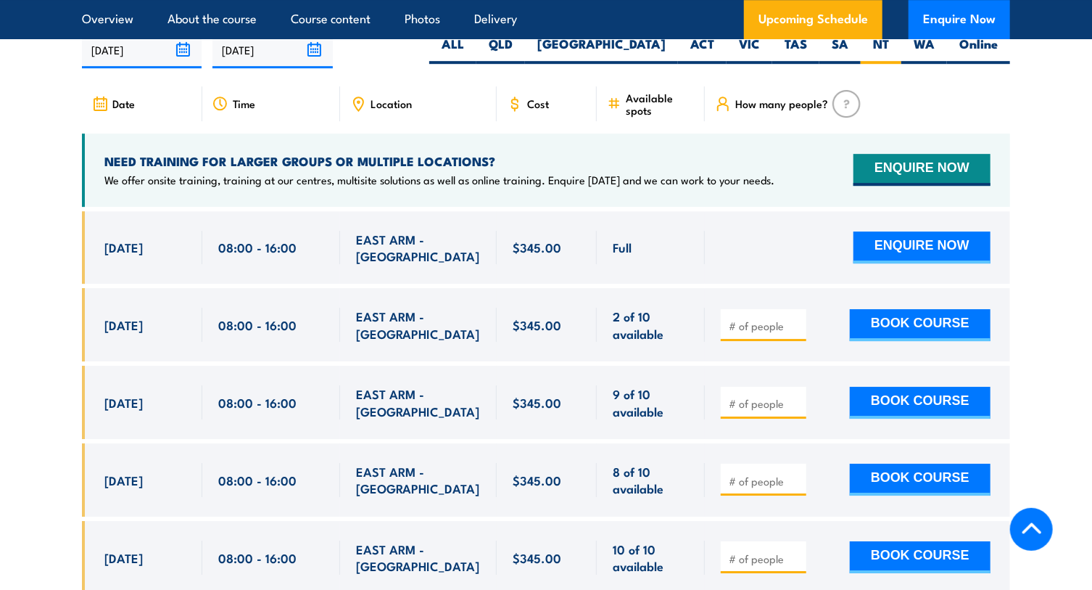
scroll to position [2447, 0]
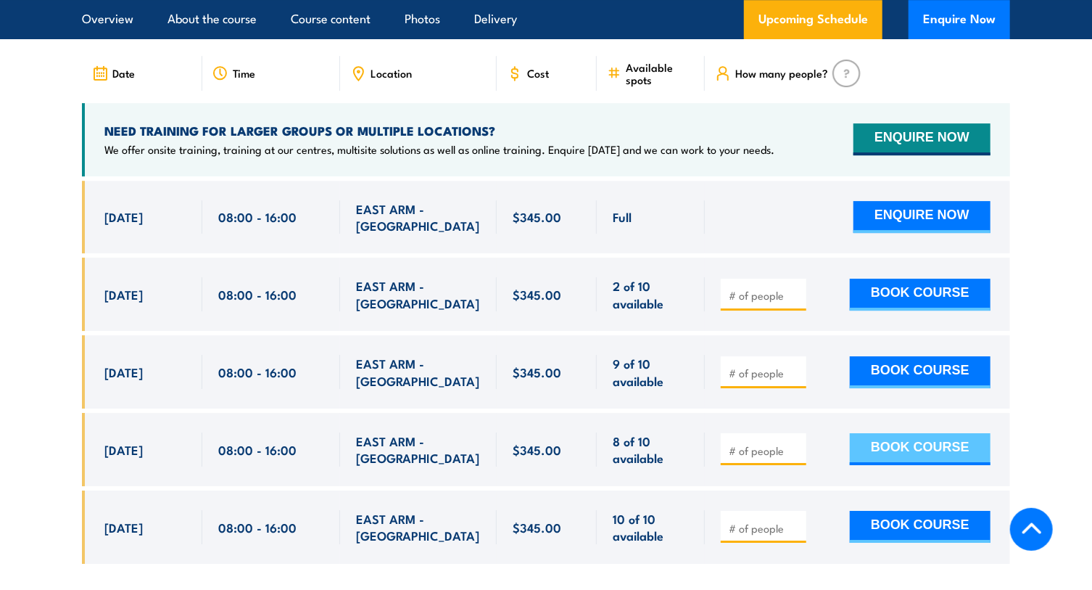
drag, startPoint x: 903, startPoint y: 422, endPoint x: 885, endPoint y: 431, distance: 20.1
click at [885, 433] on button "BOOK COURSE" at bounding box center [920, 449] width 141 height 32
type input "1"
click at [797, 443] on input "1" at bounding box center [765, 450] width 73 height 15
click at [908, 433] on button "BOOK COURSE" at bounding box center [920, 449] width 141 height 32
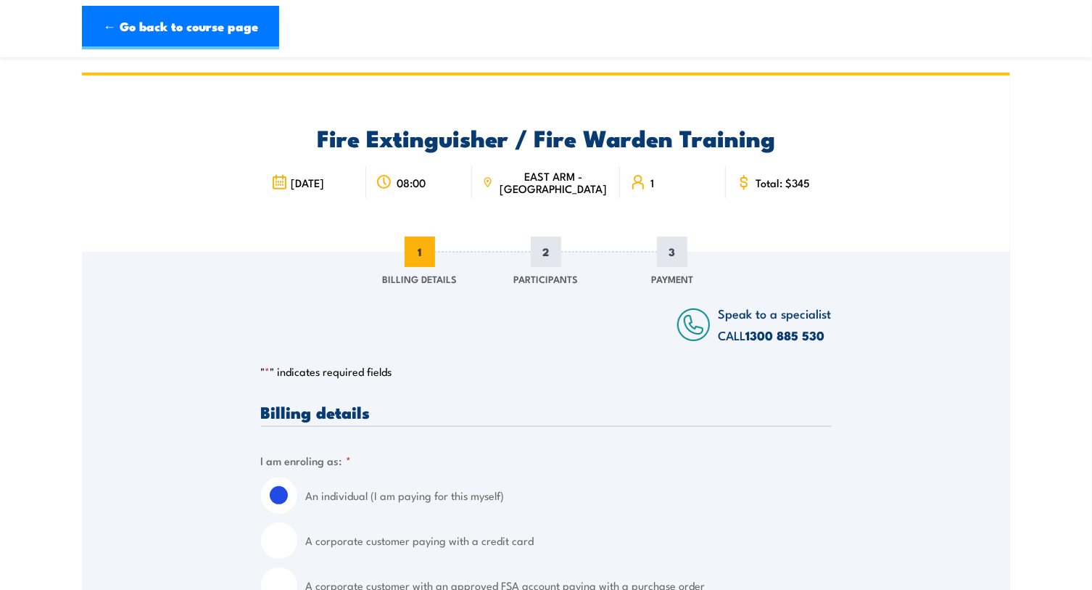
scroll to position [197, 0]
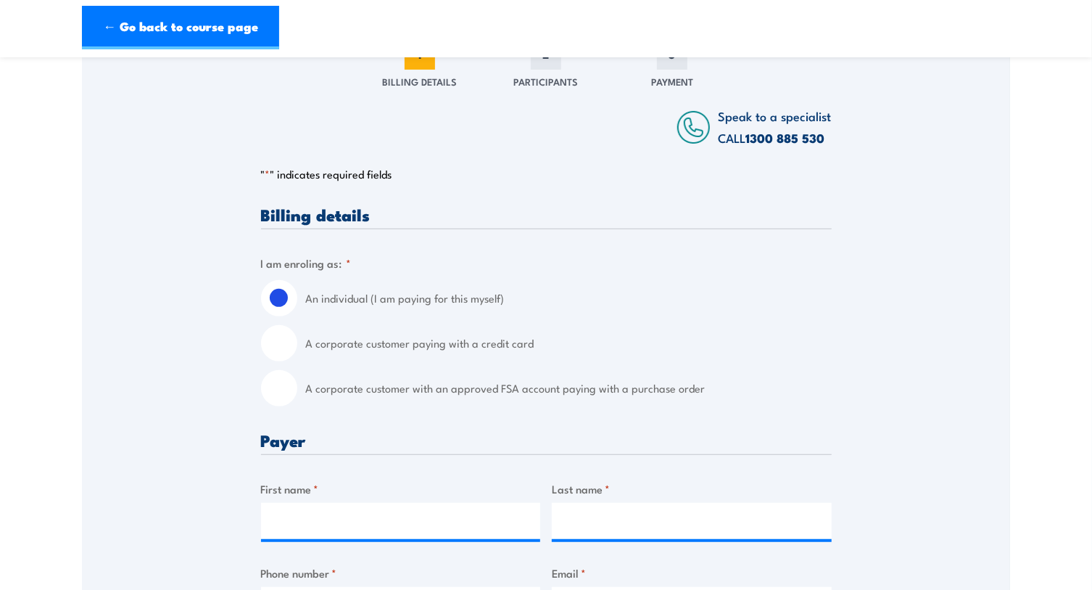
click at [284, 391] on input "A corporate customer with an approved FSA account paying with a purchase order" at bounding box center [279, 388] width 36 height 36
radio input "true"
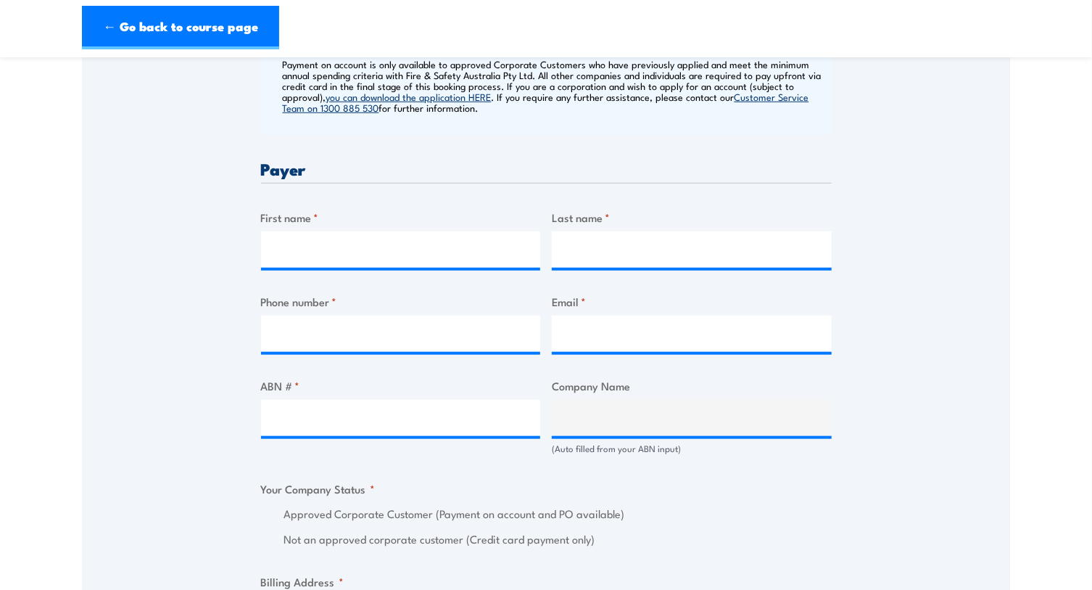
scroll to position [659, 0]
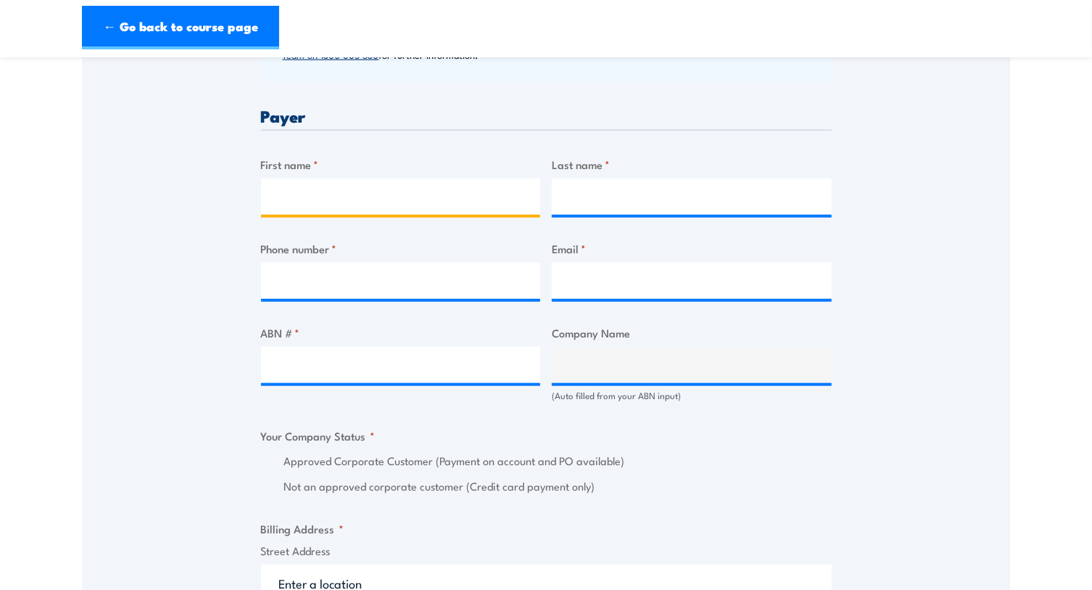
click at [306, 203] on input "First name *" at bounding box center [401, 196] width 280 height 36
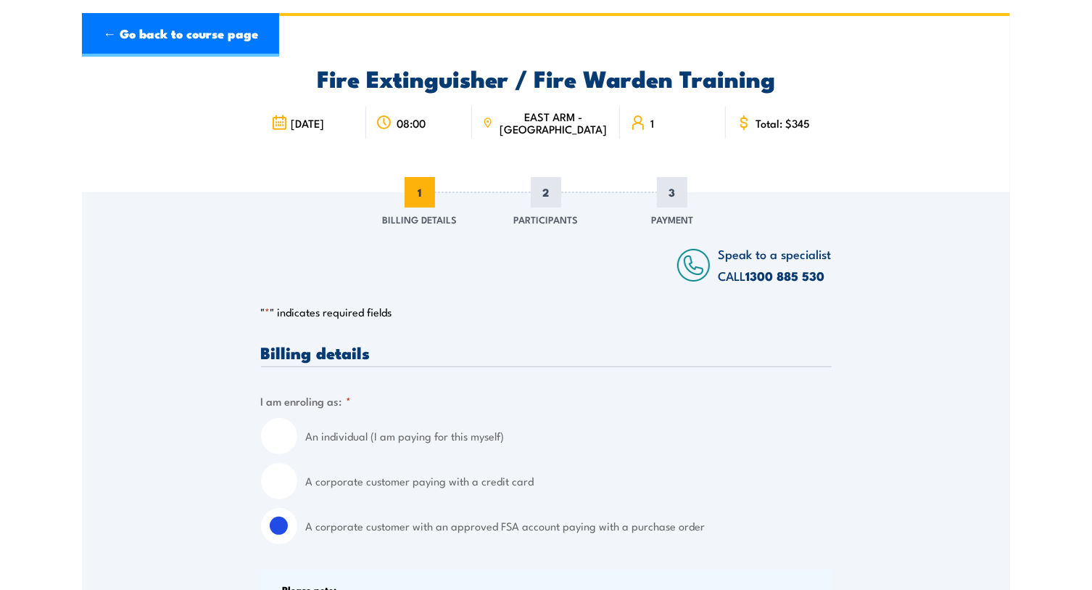
scroll to position [0, 0]
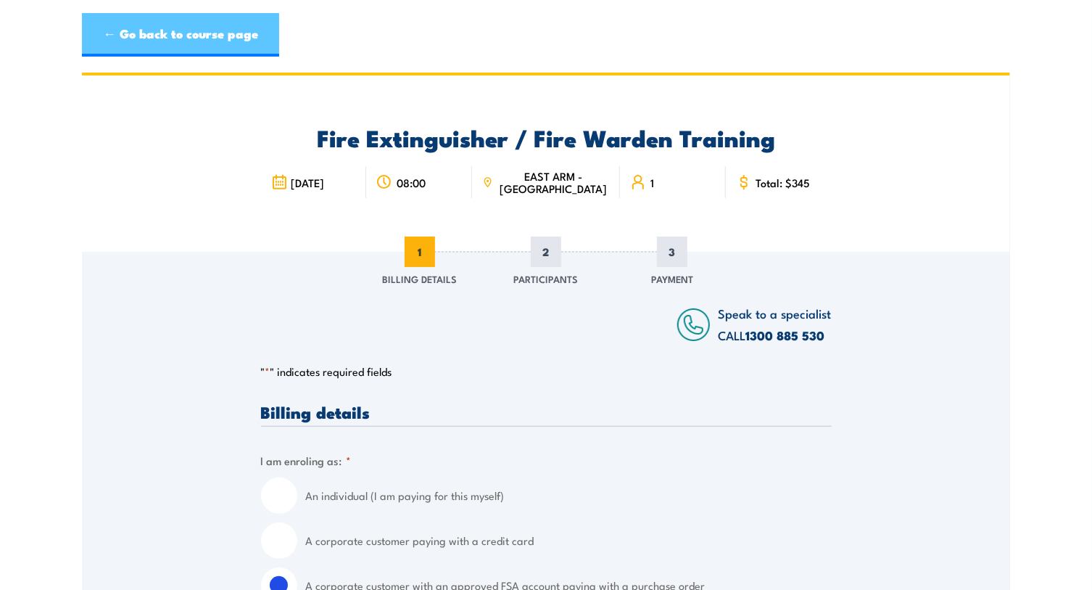
click at [164, 33] on link "← Go back to course page" at bounding box center [180, 35] width 197 height 44
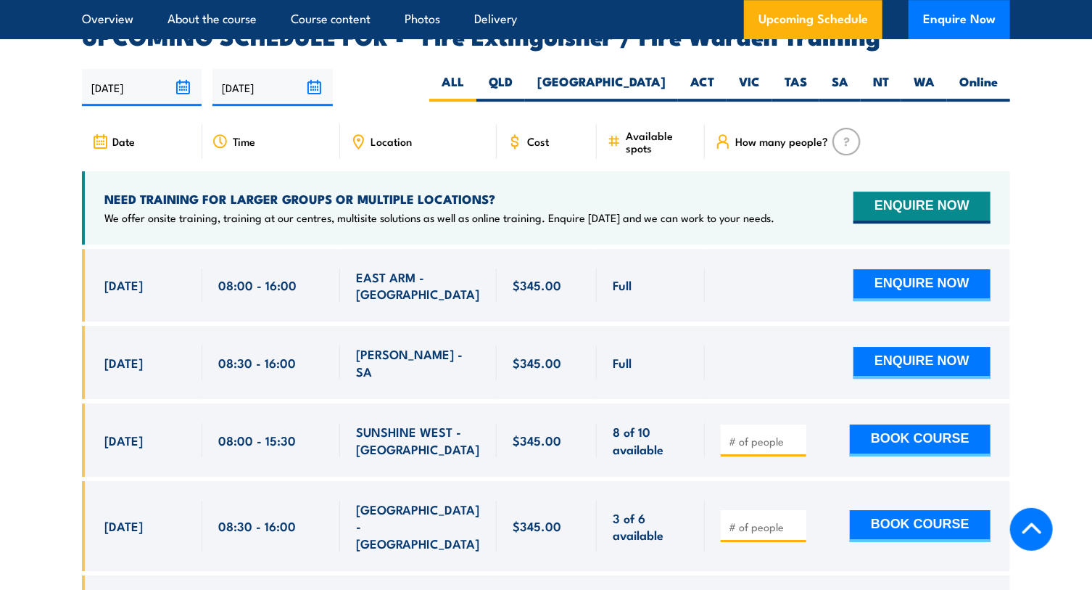
scroll to position [2381, 0]
